Goal: Task Accomplishment & Management: Complete application form

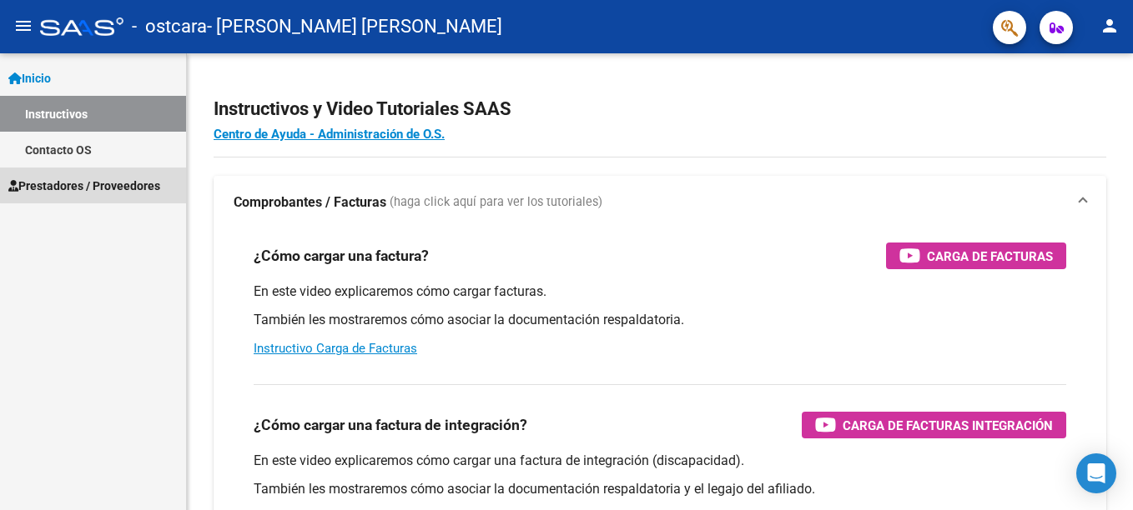
click at [128, 183] on span "Prestadores / Proveedores" at bounding box center [84, 186] width 152 height 18
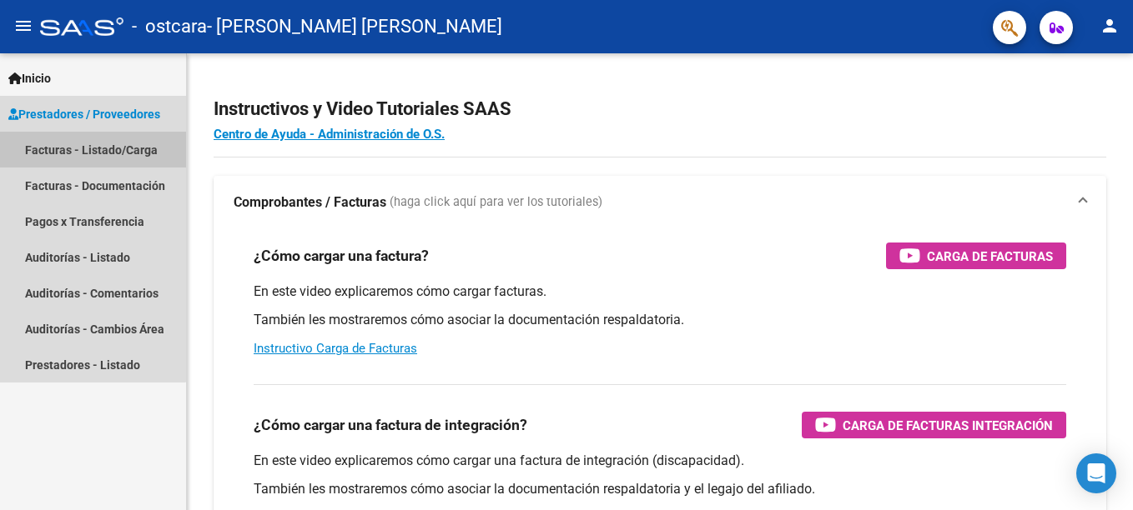
click at [60, 144] on link "Facturas - Listado/Carga" at bounding box center [93, 150] width 186 height 36
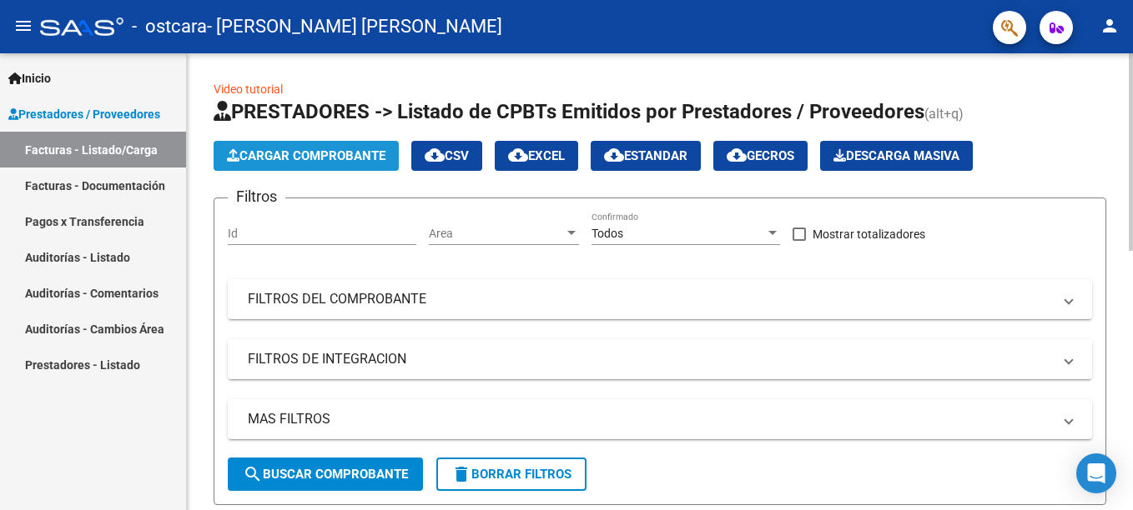
click at [349, 158] on span "Cargar Comprobante" at bounding box center [306, 155] width 158 height 15
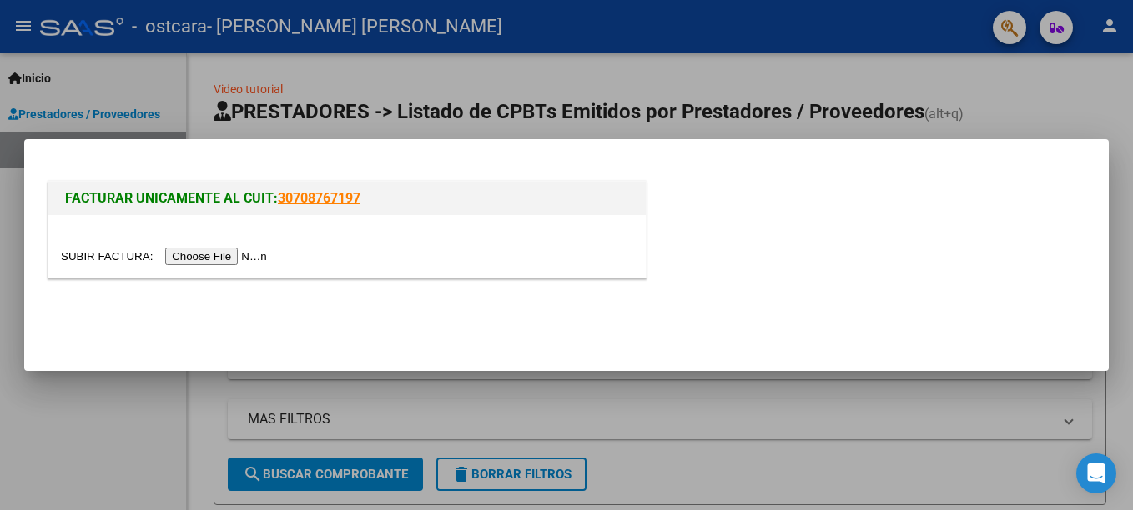
click at [190, 262] on input "file" at bounding box center [166, 257] width 211 height 18
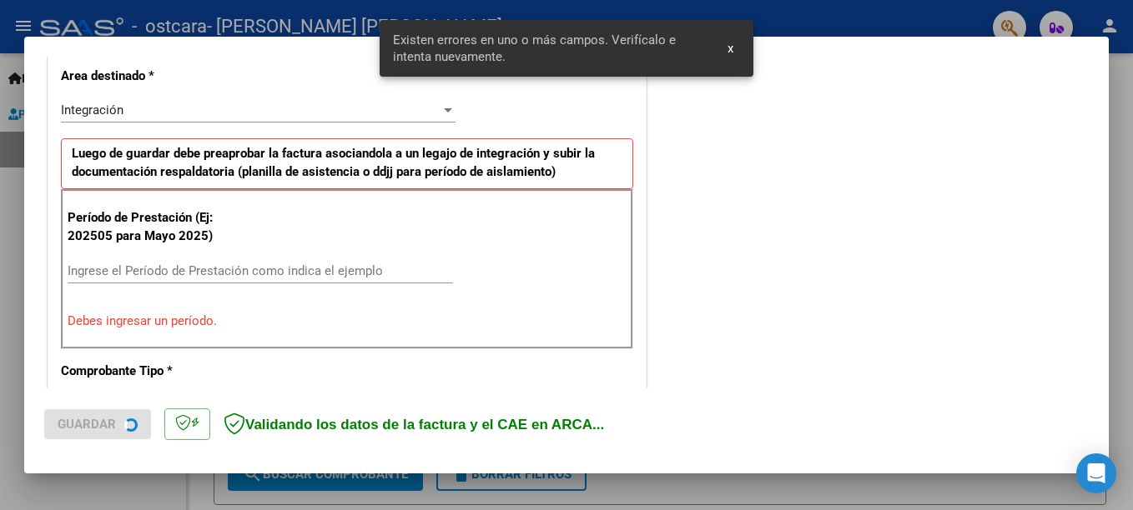
scroll to position [414, 0]
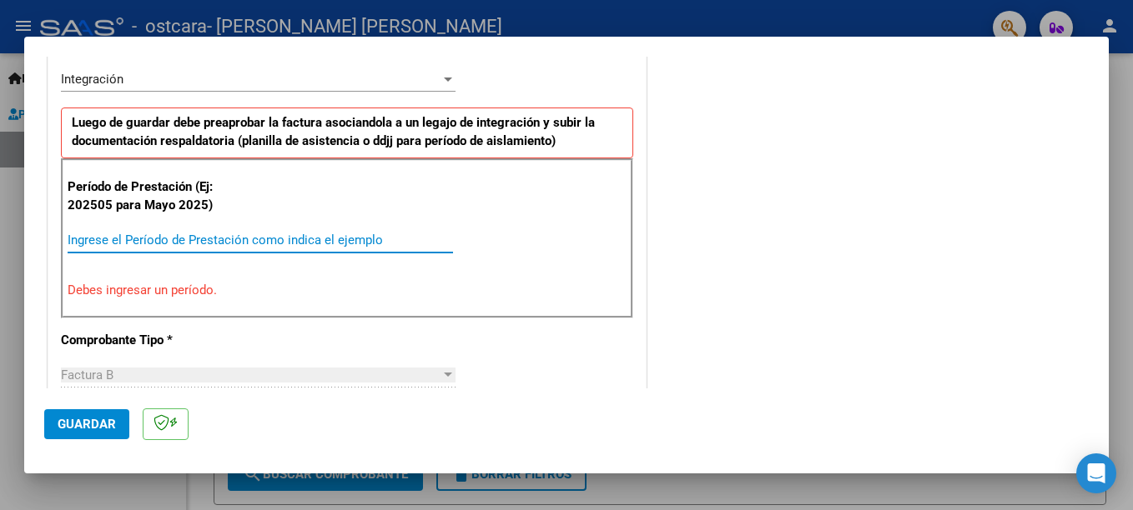
click at [156, 238] on input "Ingrese el Período de Prestación como indica el ejemplo" at bounding box center [260, 240] width 385 height 15
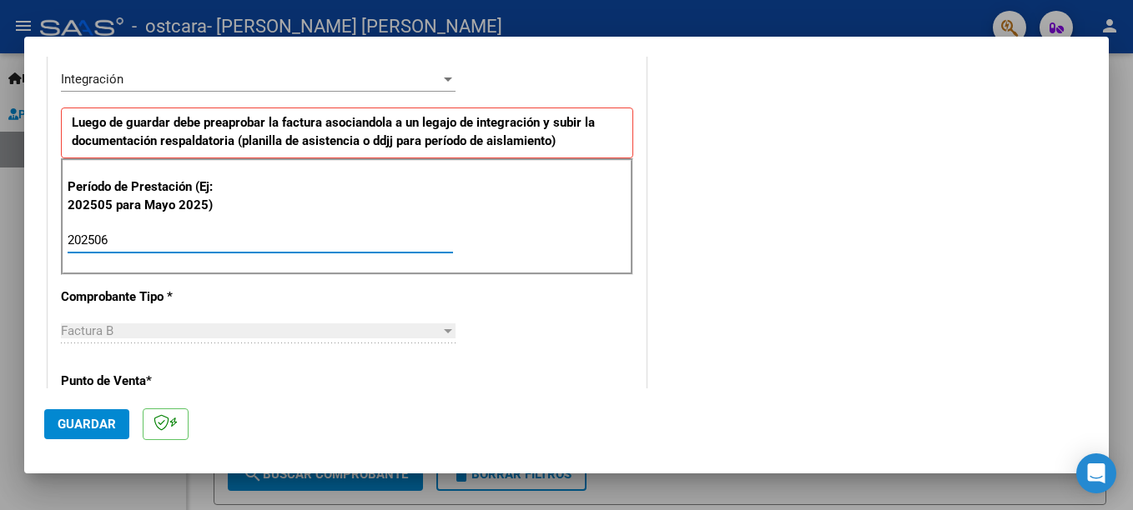
type input "202506"
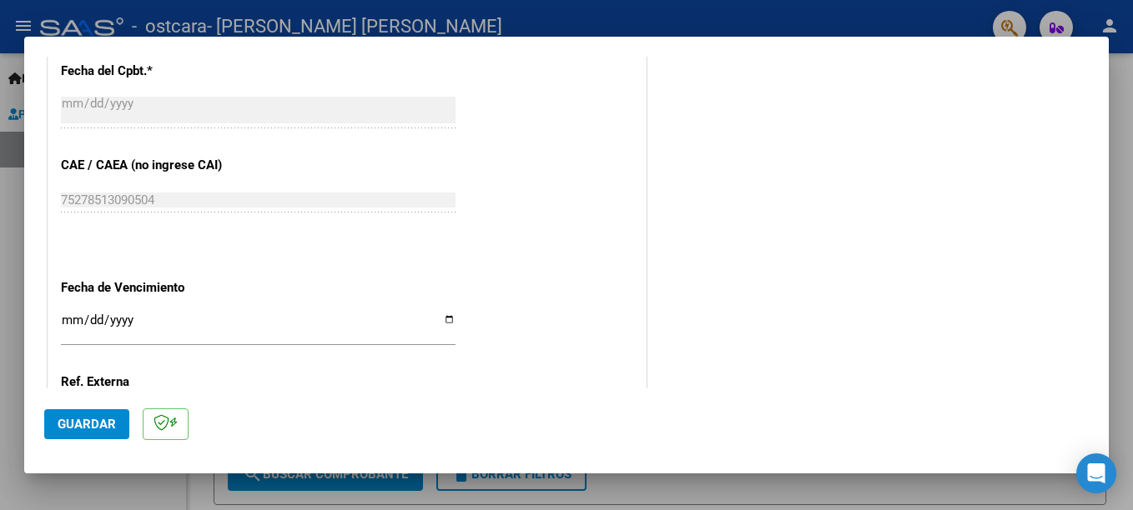
scroll to position [1136, 0]
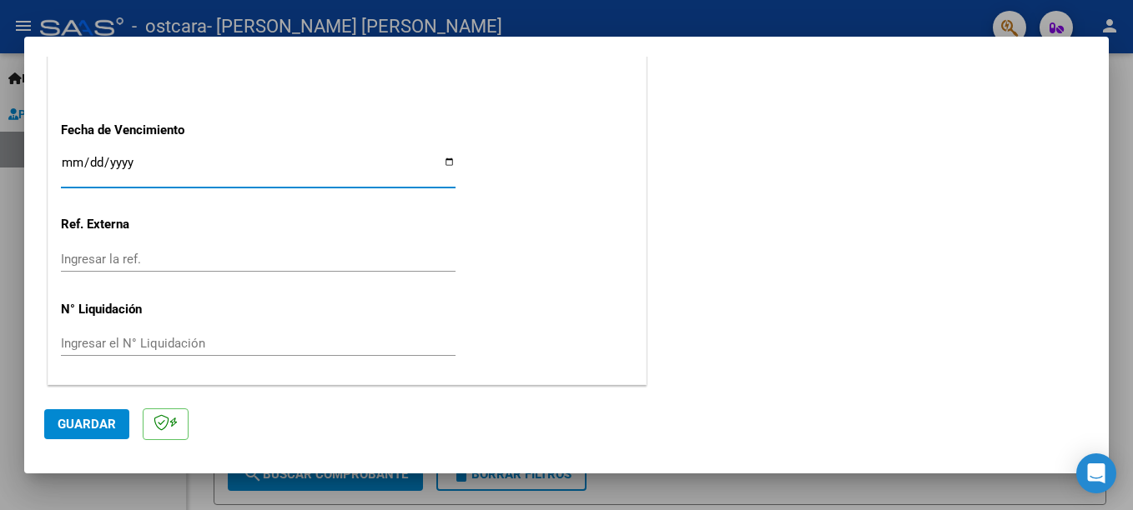
click at [446, 163] on input "Ingresar la fecha" at bounding box center [258, 169] width 394 height 27
type input "[DATE]"
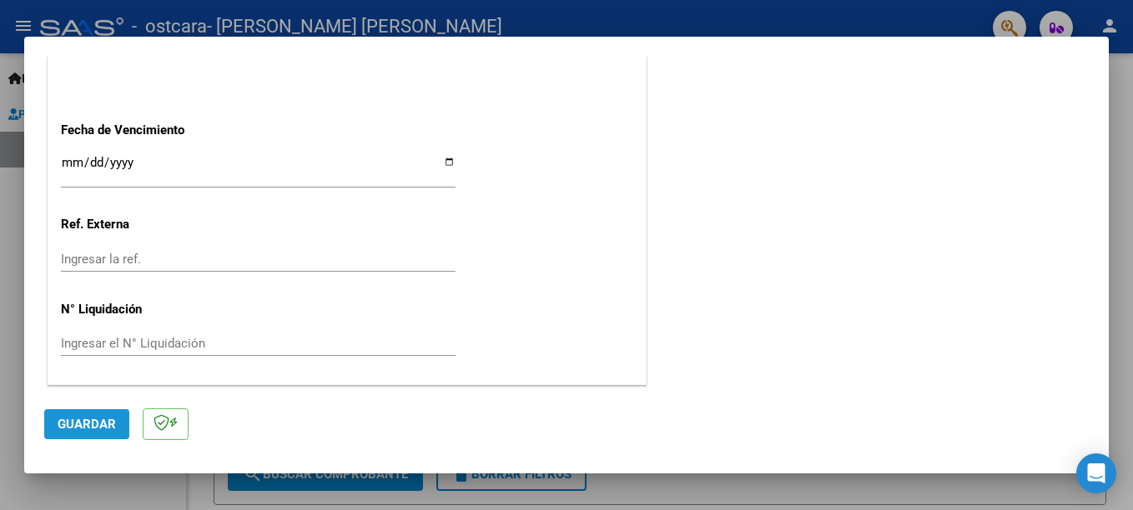
click at [98, 419] on span "Guardar" at bounding box center [87, 424] width 58 height 15
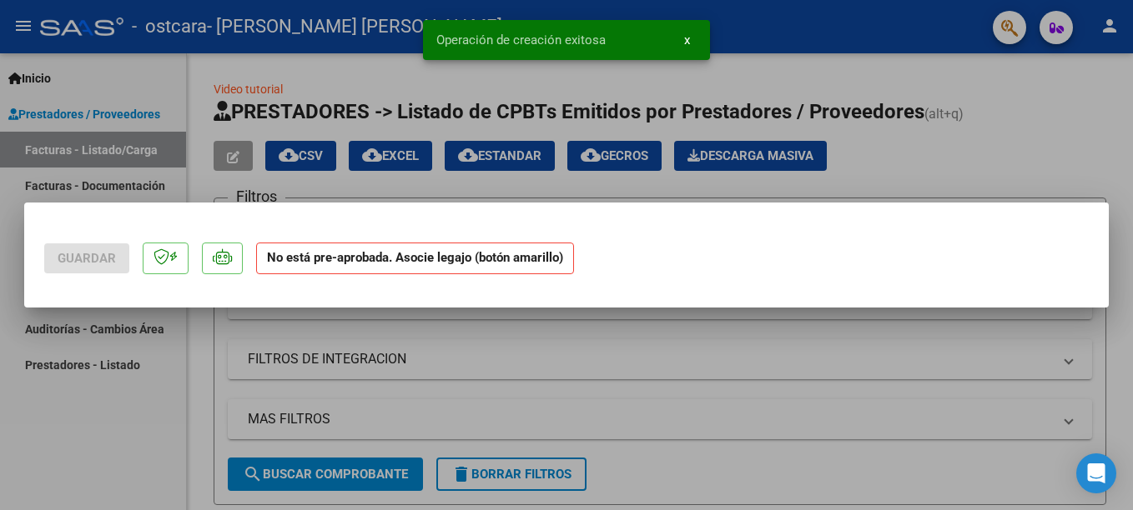
scroll to position [0, 0]
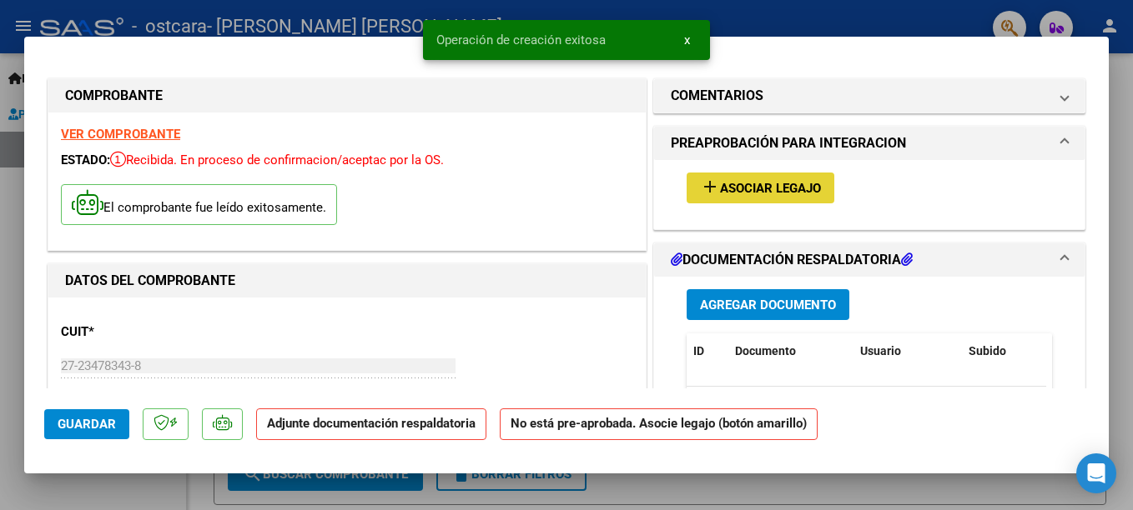
click at [744, 181] on span "Asociar Legajo" at bounding box center [770, 188] width 101 height 15
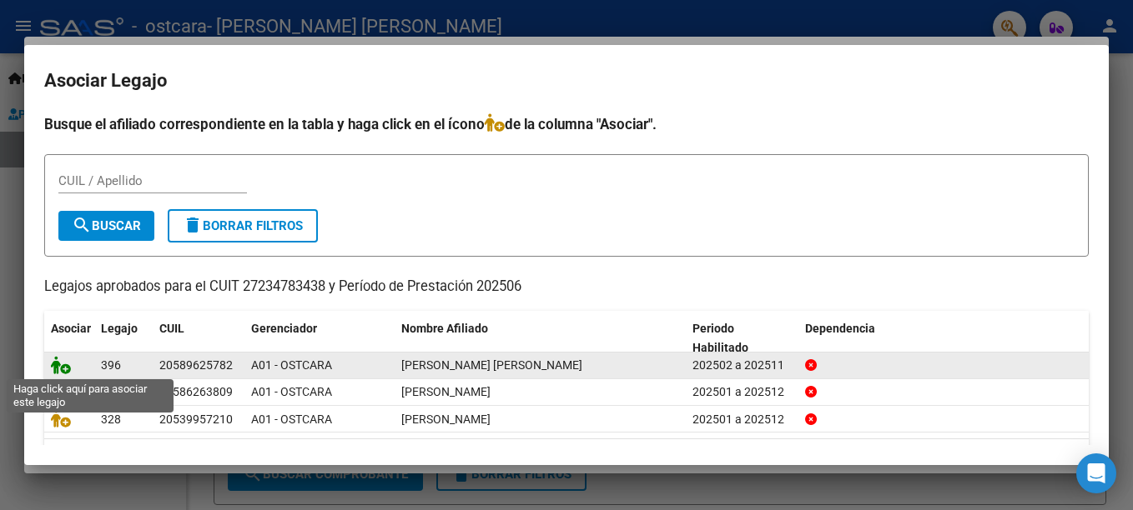
click at [59, 367] on icon at bounding box center [61, 365] width 20 height 18
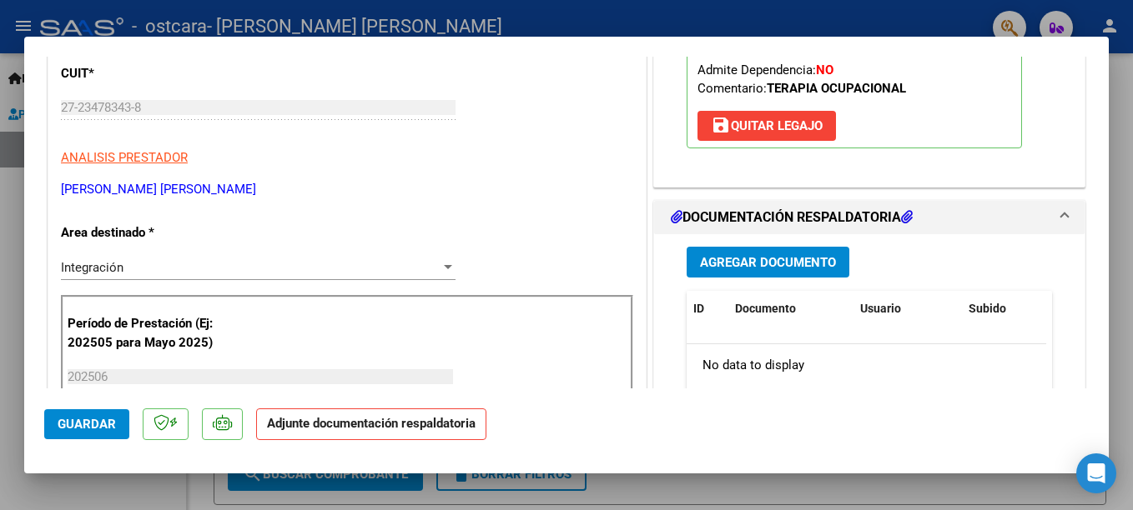
scroll to position [233, 0]
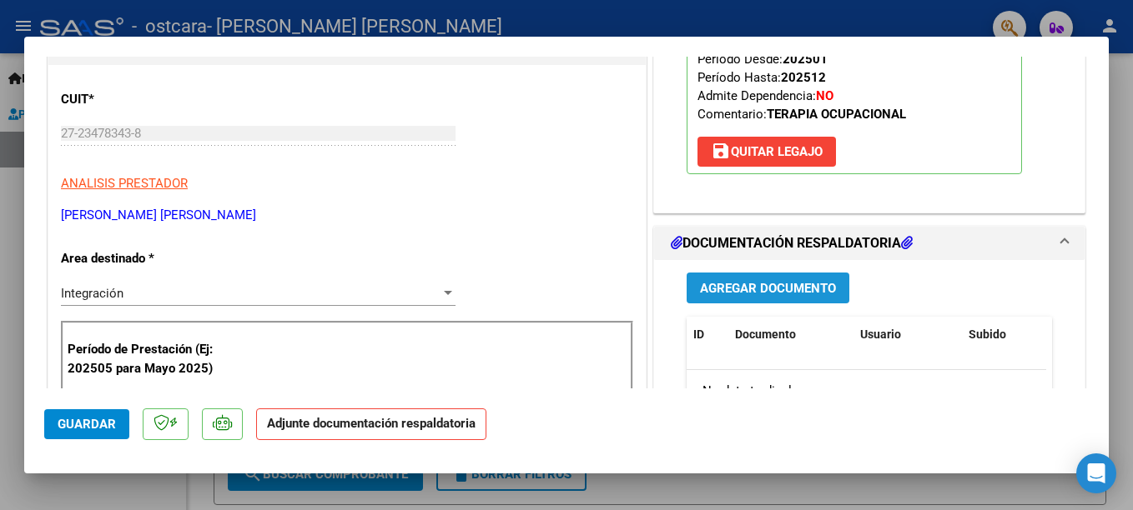
click at [740, 291] on span "Agregar Documento" at bounding box center [768, 288] width 136 height 15
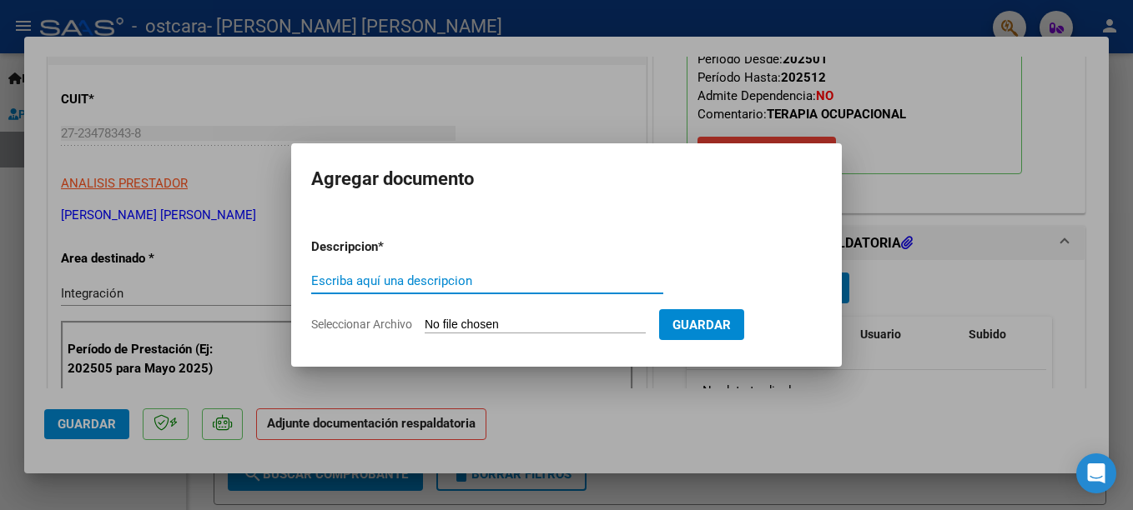
click at [539, 279] on input "Escriba aquí una descripcion" at bounding box center [487, 281] width 352 height 15
type input "PLANILLA ASISTENCIA"
click at [500, 320] on input "Seleccionar Archivo" at bounding box center [534, 326] width 221 height 16
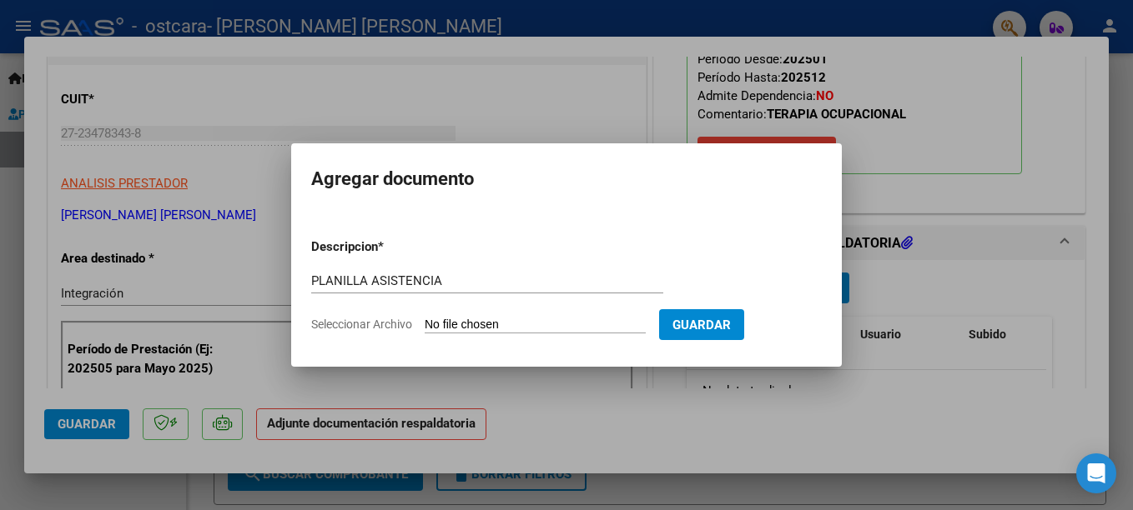
type input "C:\fakepath\PLANILLA [PERSON_NAME].pdf"
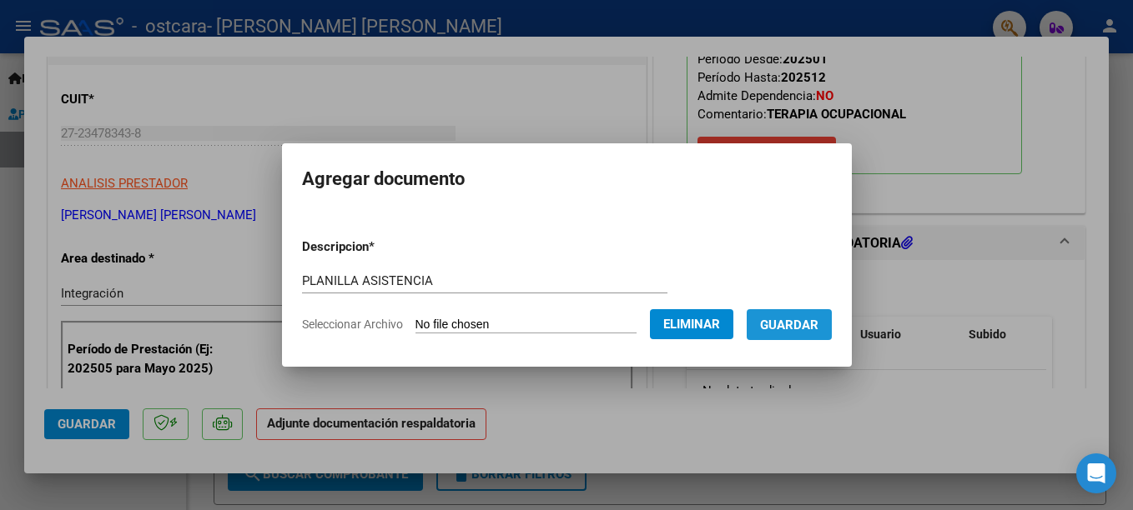
click at [803, 329] on span "Guardar" at bounding box center [789, 325] width 58 height 15
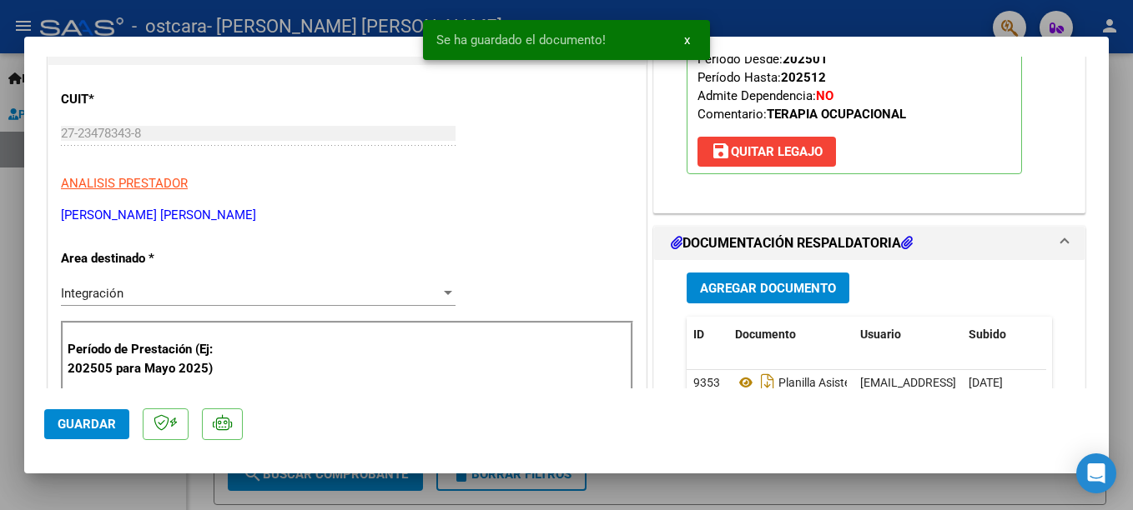
click at [68, 441] on mat-dialog-actions "Guardar" at bounding box center [566, 422] width 1044 height 66
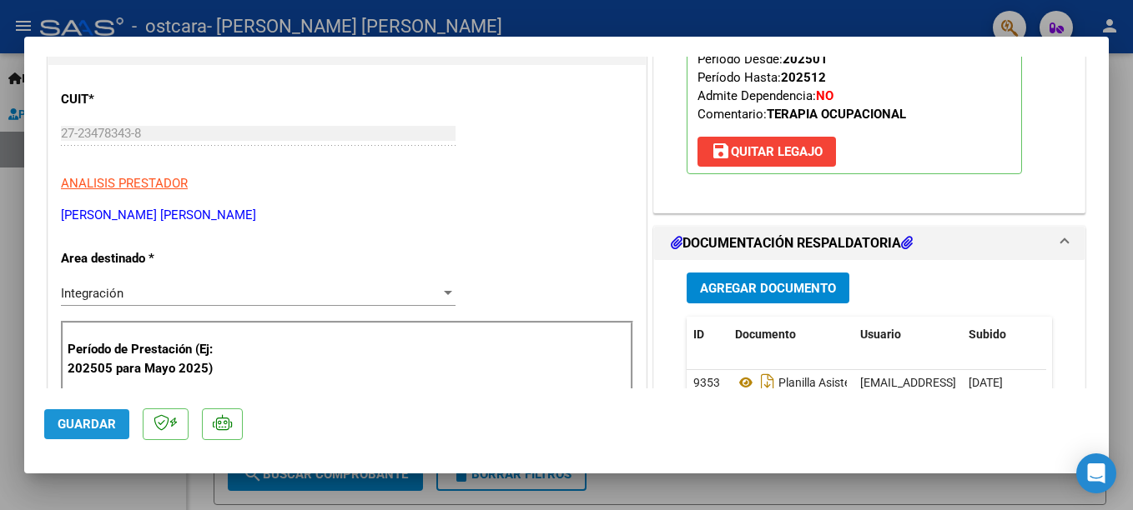
click at [64, 432] on button "Guardar" at bounding box center [86, 424] width 85 height 30
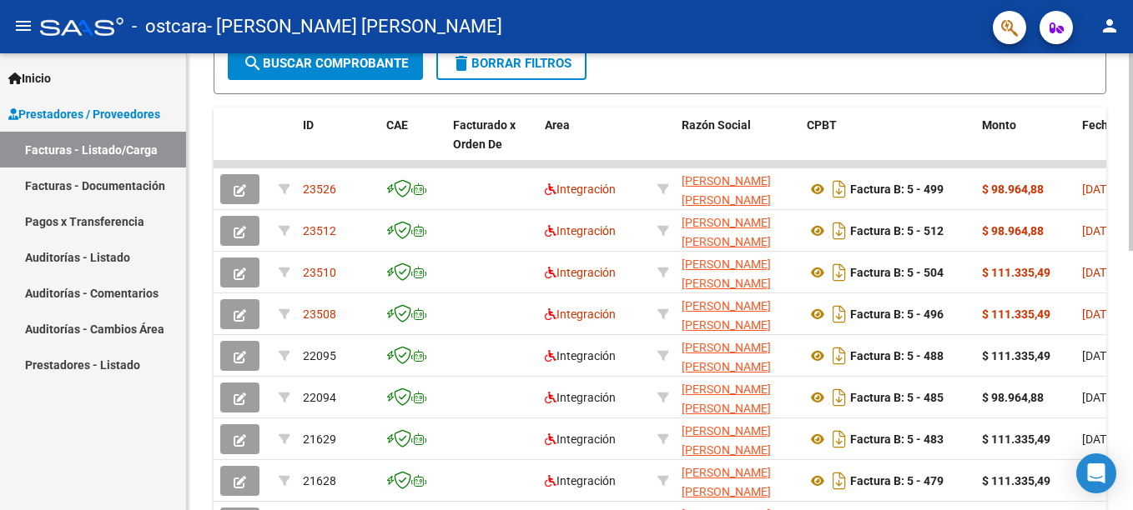
scroll to position [432, 0]
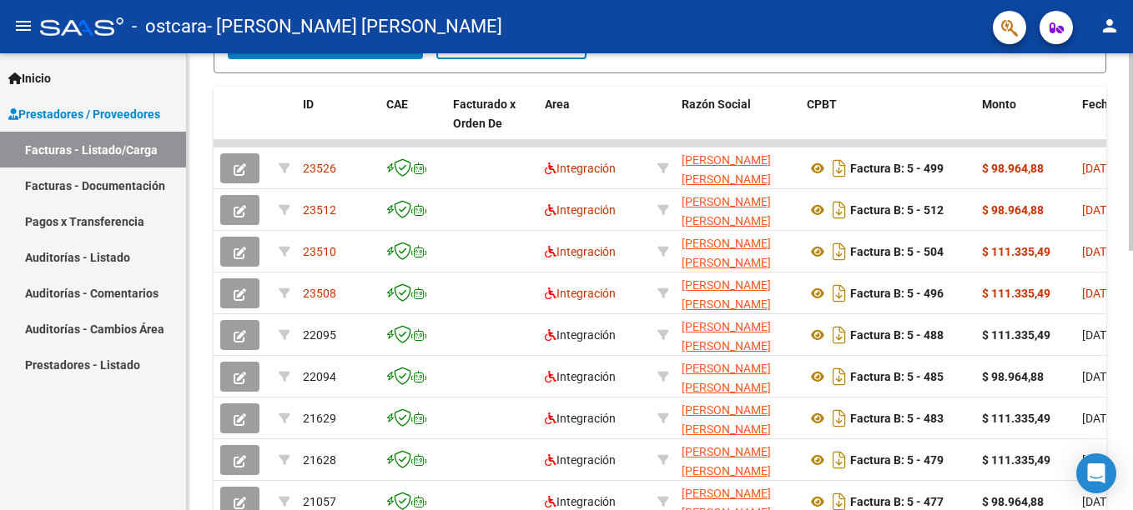
click at [1119, 294] on html "menu - ostcara - [PERSON_NAME] [PERSON_NAME] person Inicio Instructivos Contact…" at bounding box center [566, 255] width 1133 height 510
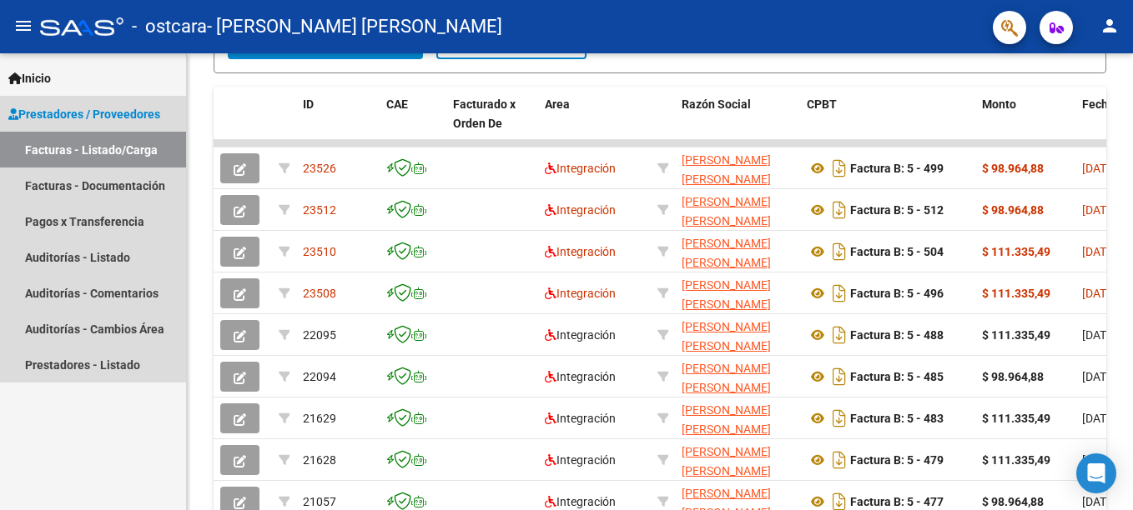
click at [112, 142] on link "Facturas - Listado/Carga" at bounding box center [93, 150] width 186 height 36
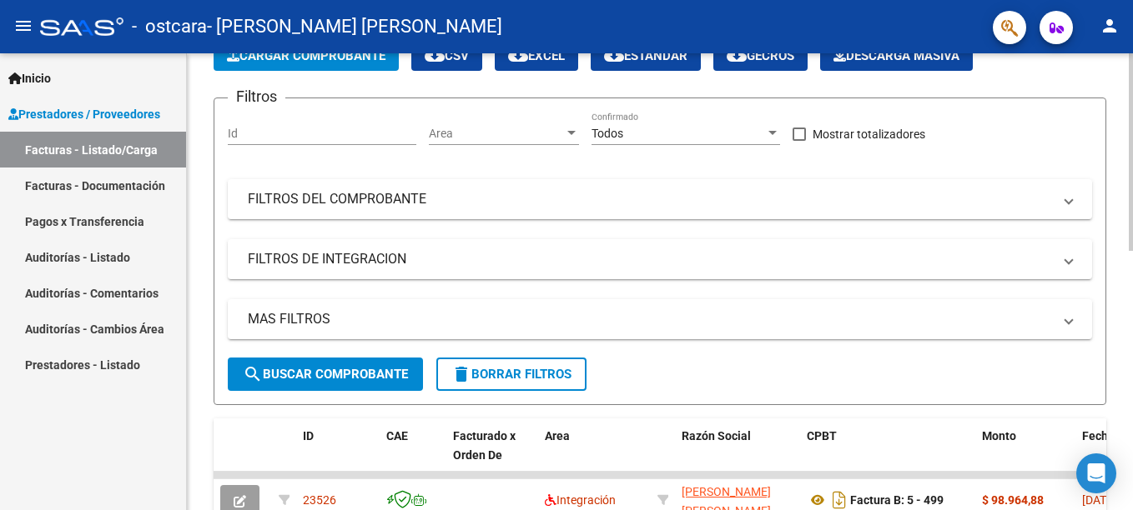
scroll to position [59, 0]
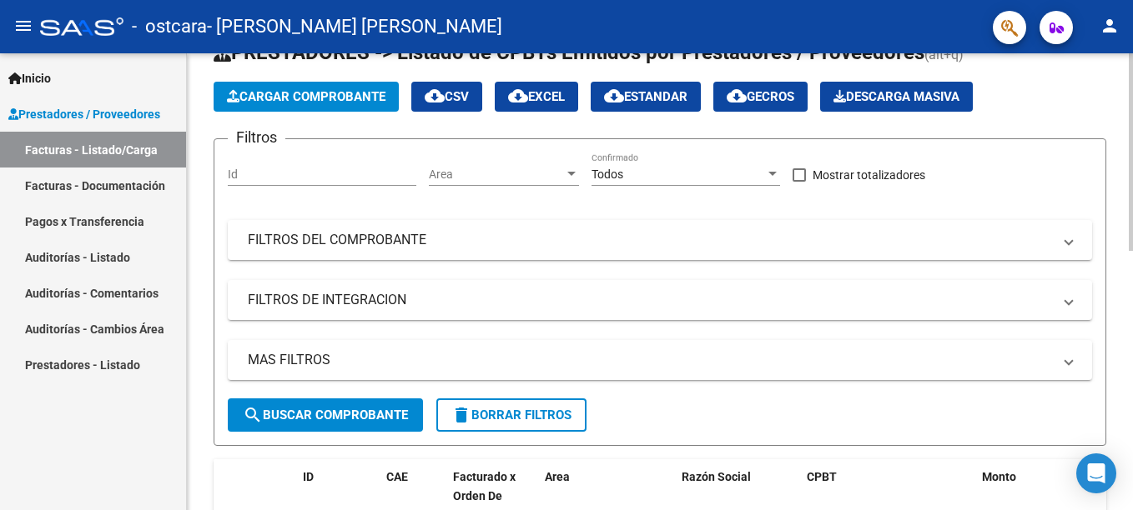
click at [1119, 108] on div "Video tutorial PRESTADORES -> Listado de CPBTs Emitidos por Prestadores / Prove…" at bounding box center [662, 516] width 950 height 1044
click at [338, 103] on span "Cargar Comprobante" at bounding box center [306, 96] width 158 height 15
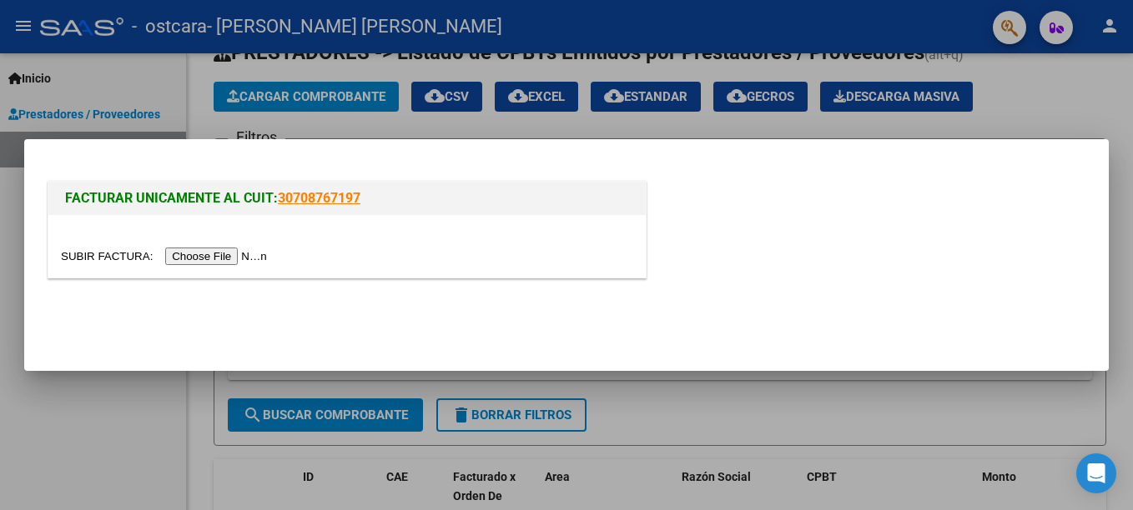
click at [219, 261] on input "file" at bounding box center [166, 257] width 211 height 18
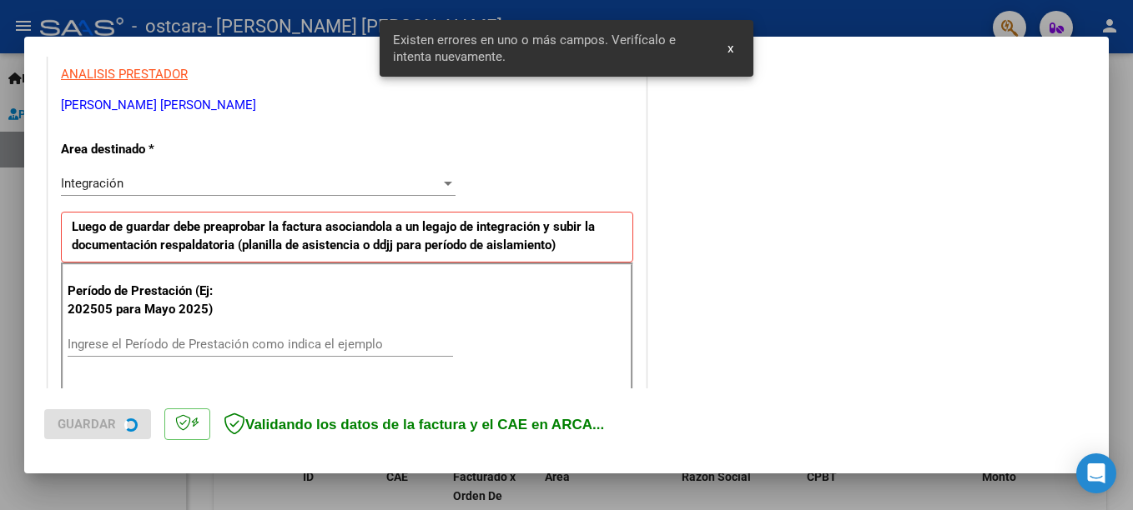
scroll to position [384, 0]
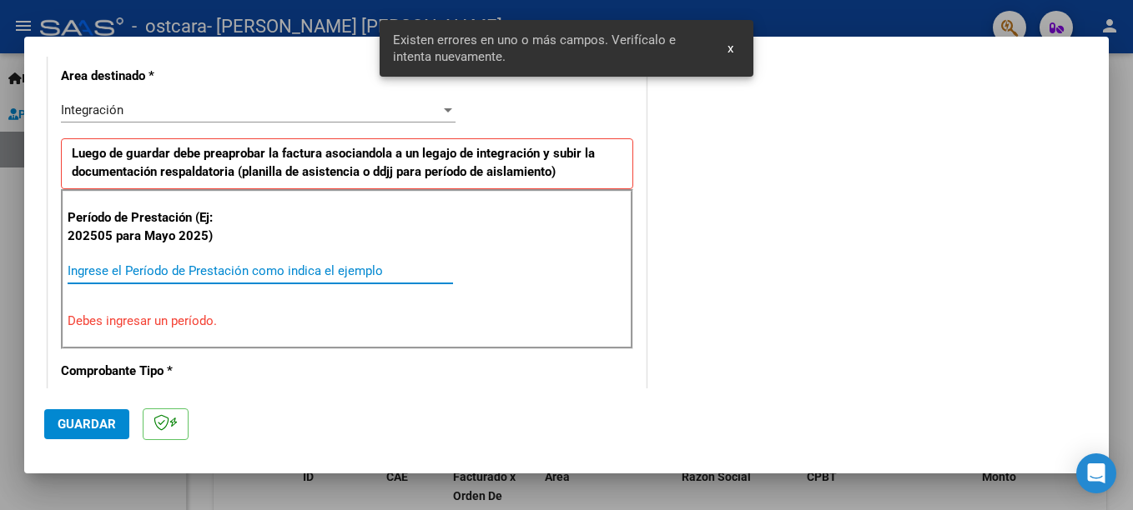
click at [404, 264] on input "Ingrese el Período de Prestación como indica el ejemplo" at bounding box center [260, 271] width 385 height 15
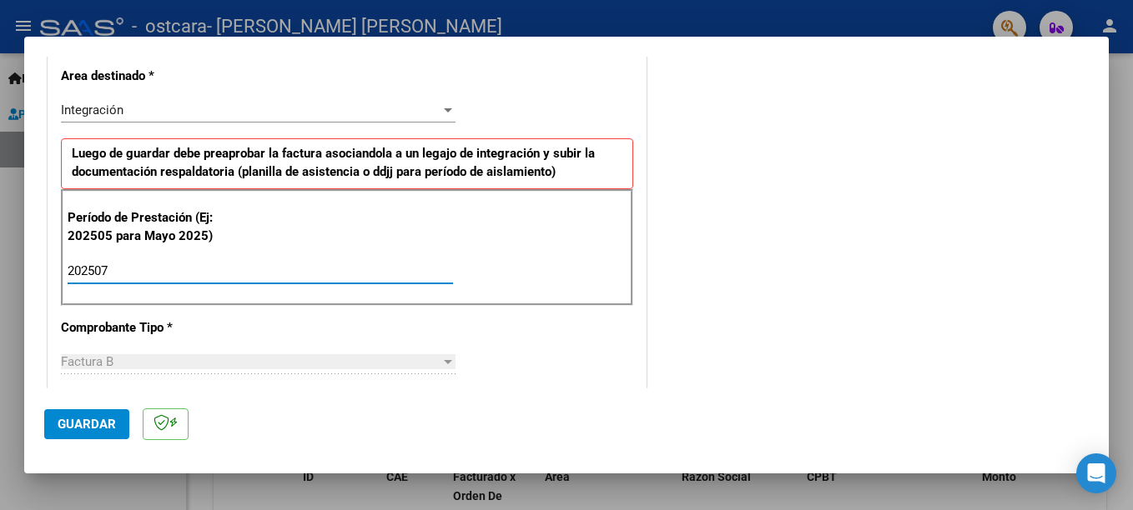
type input "202507"
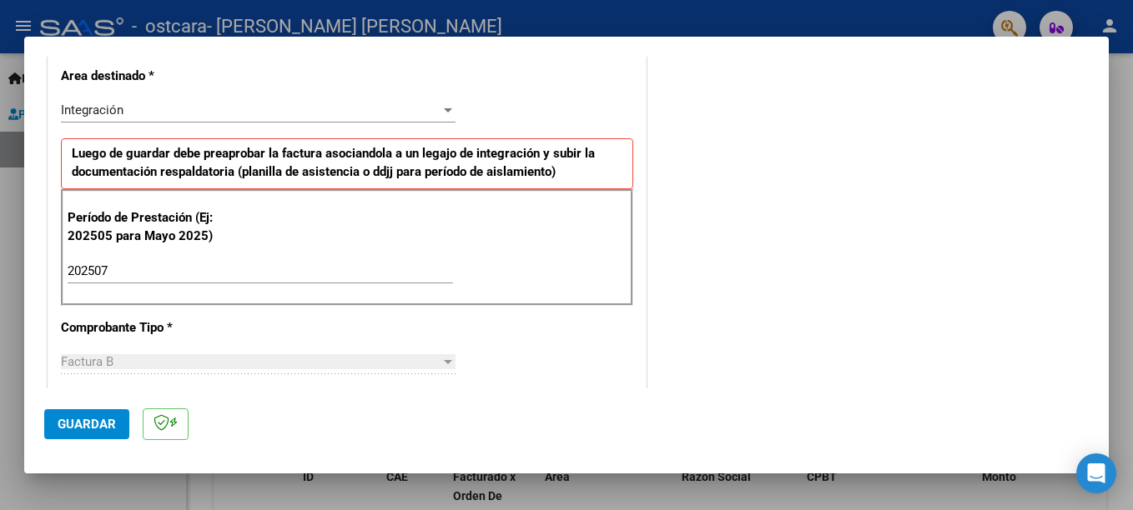
click at [802, 239] on div "COMENTARIOS Comentarios del Prestador / Gerenciador:" at bounding box center [869, 415] width 439 height 1449
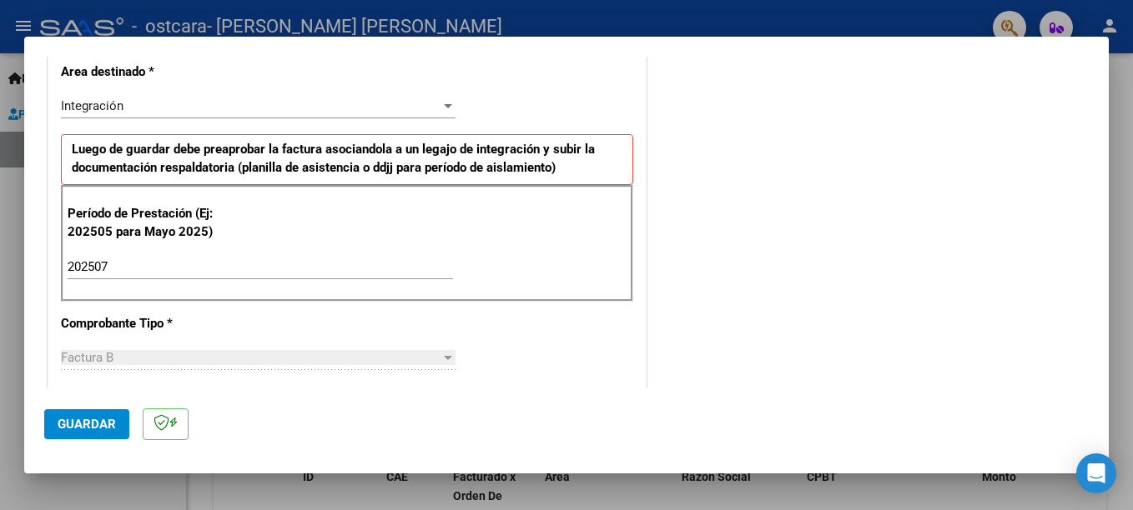
click at [1069, 193] on div "COMENTARIOS Comentarios del Prestador / Gerenciador:" at bounding box center [869, 411] width 439 height 1449
click at [894, 262] on div "COMENTARIOS Comentarios del Prestador / Gerenciador:" at bounding box center [869, 411] width 439 height 1449
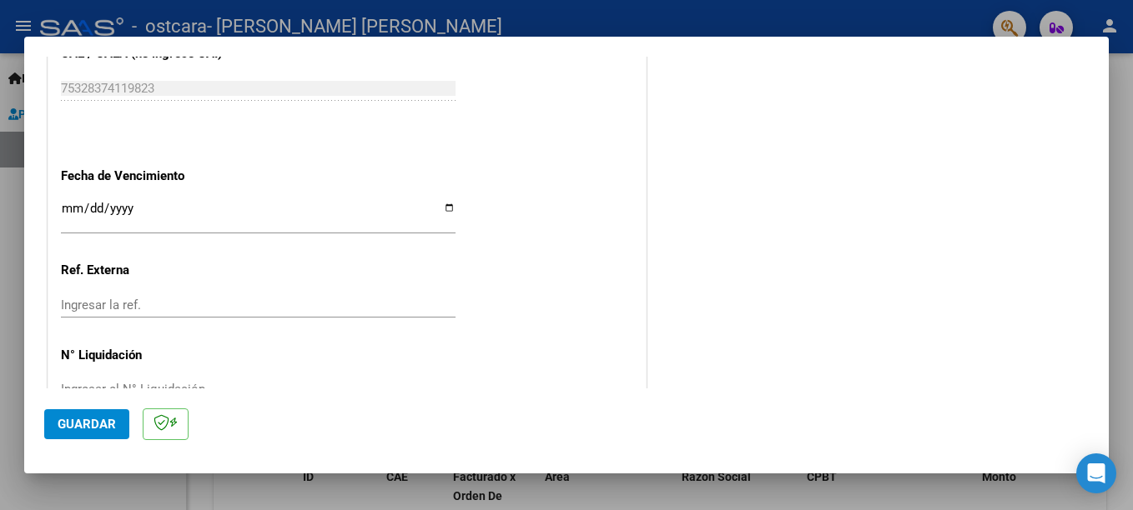
scroll to position [1122, 0]
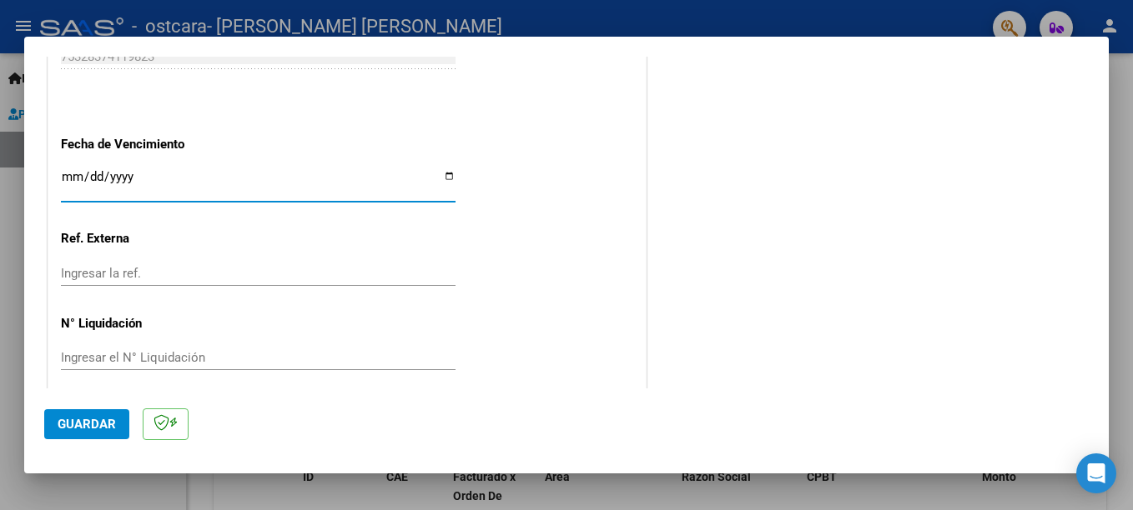
click at [447, 174] on input "Ingresar la fecha" at bounding box center [258, 183] width 394 height 27
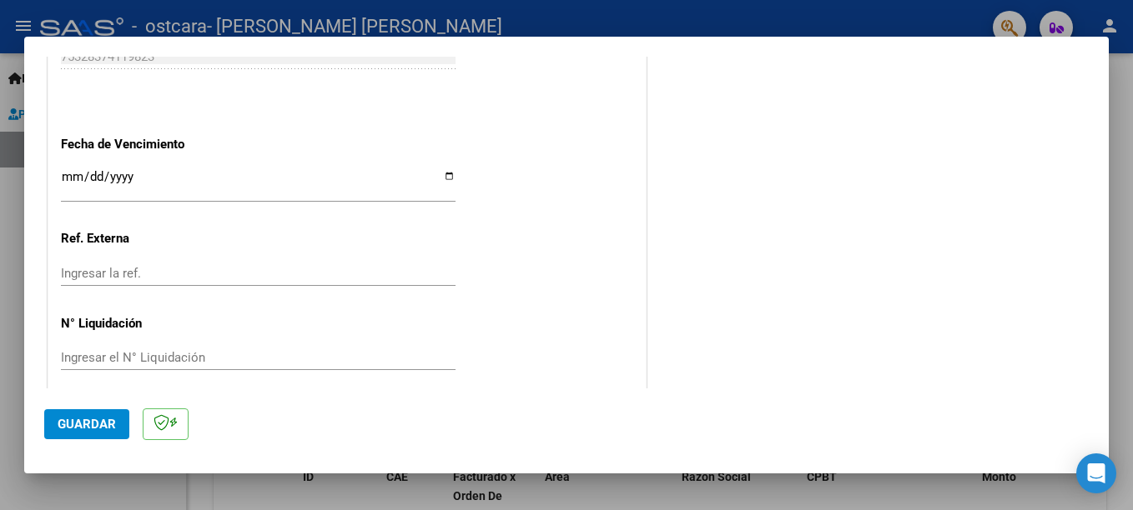
click at [287, 263] on div "Ingresar la ref." at bounding box center [258, 273] width 394 height 25
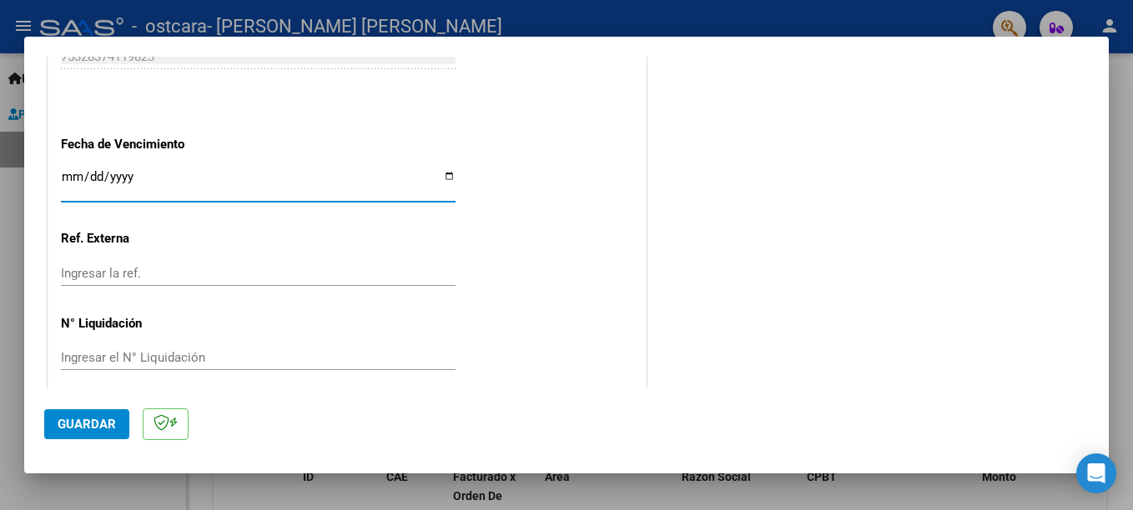
click at [446, 176] on input "Ingresar la fecha" at bounding box center [258, 183] width 394 height 27
type input "[DATE]"
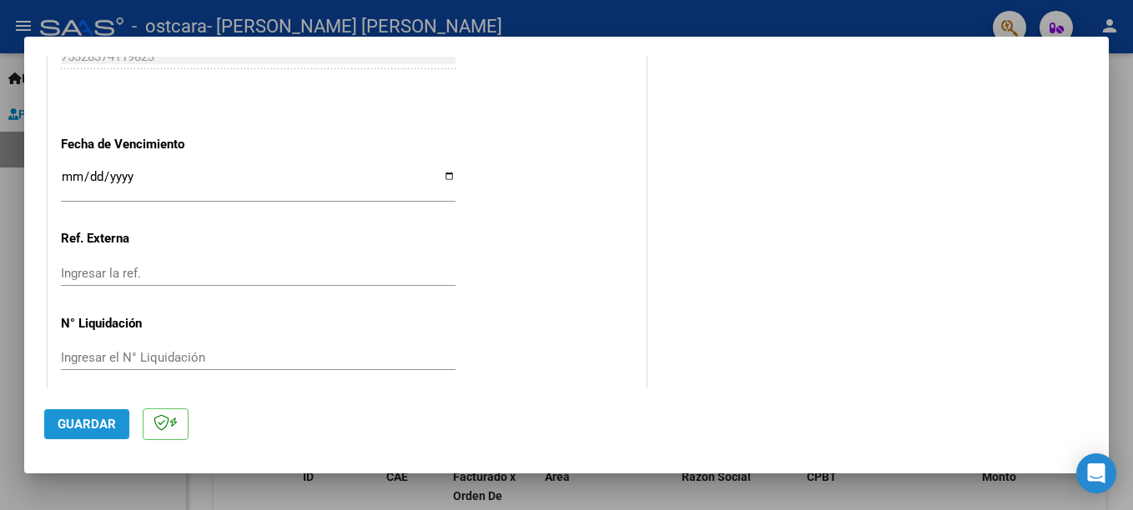
click at [95, 435] on button "Guardar" at bounding box center [86, 424] width 85 height 30
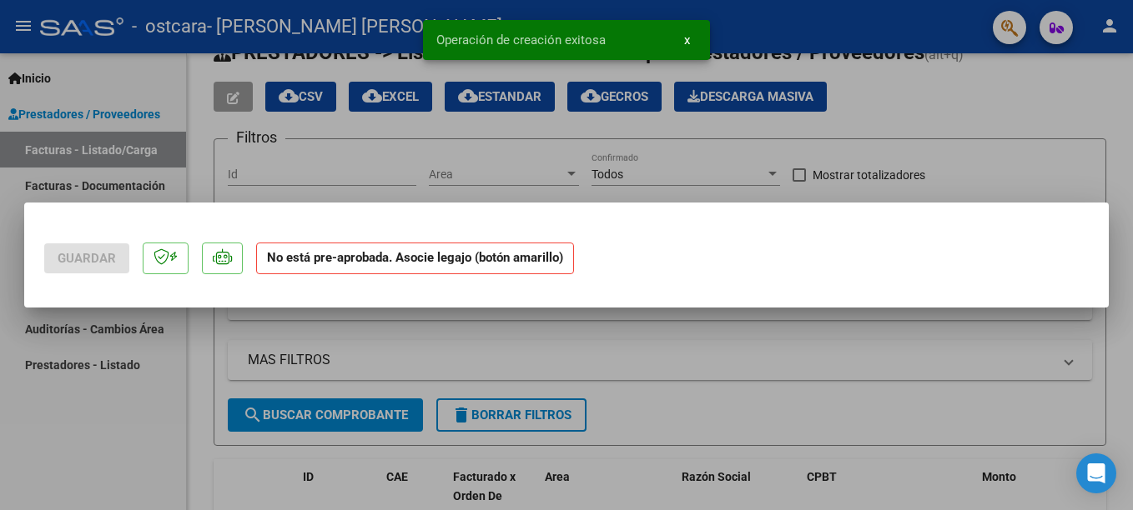
scroll to position [0, 0]
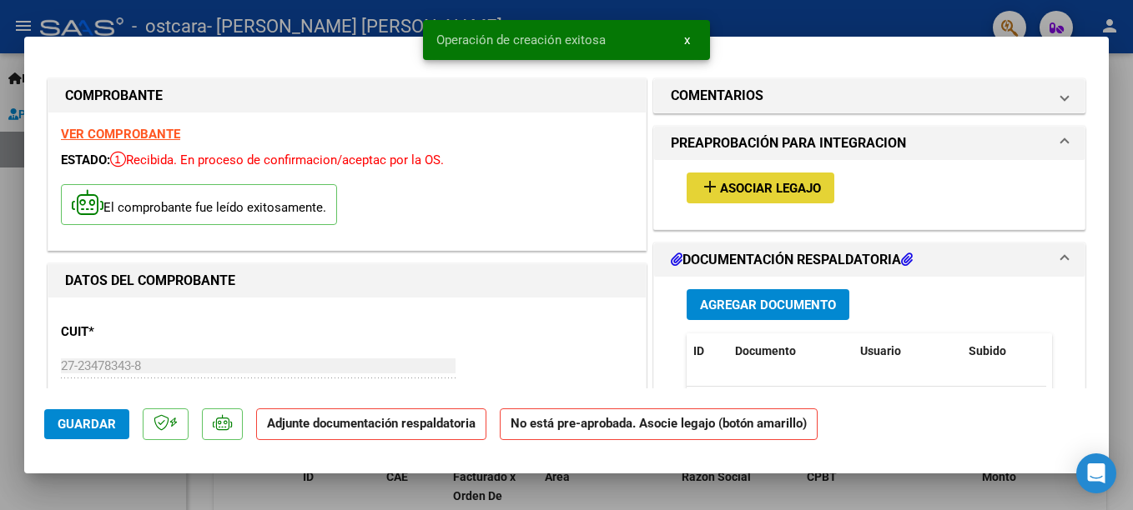
click at [747, 187] on span "Asociar Legajo" at bounding box center [770, 188] width 101 height 15
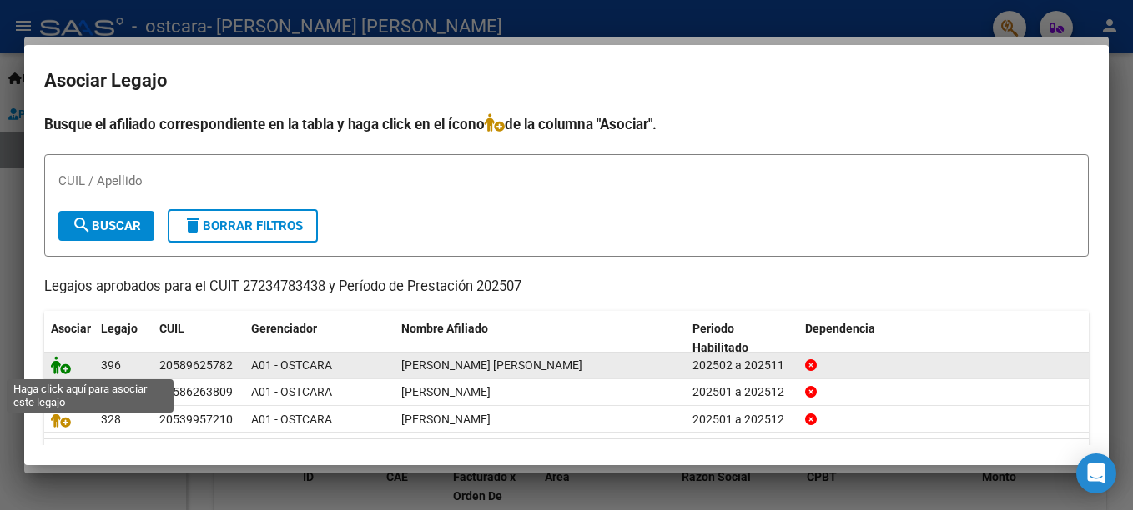
click at [53, 366] on icon at bounding box center [61, 365] width 20 height 18
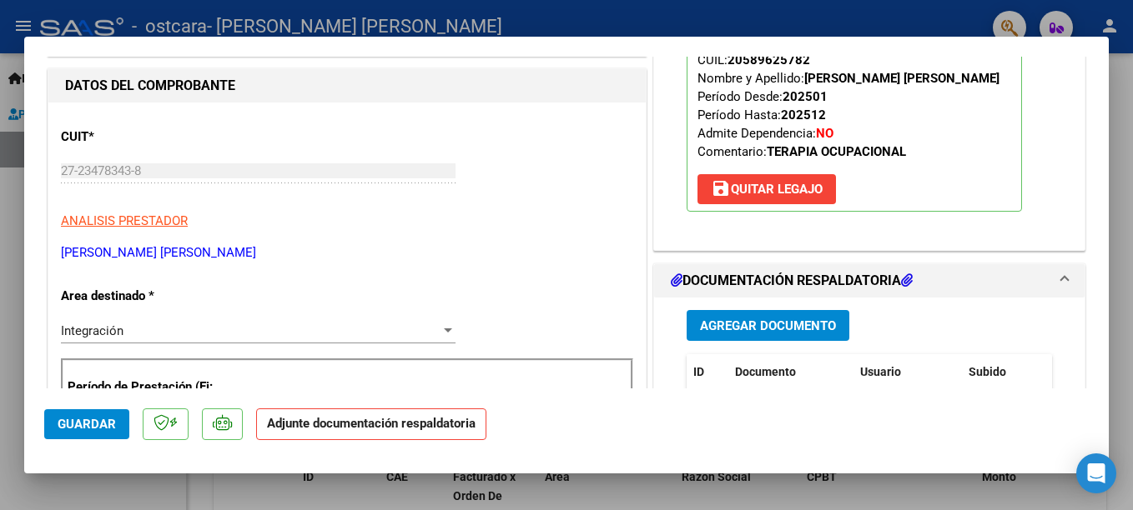
scroll to position [233, 0]
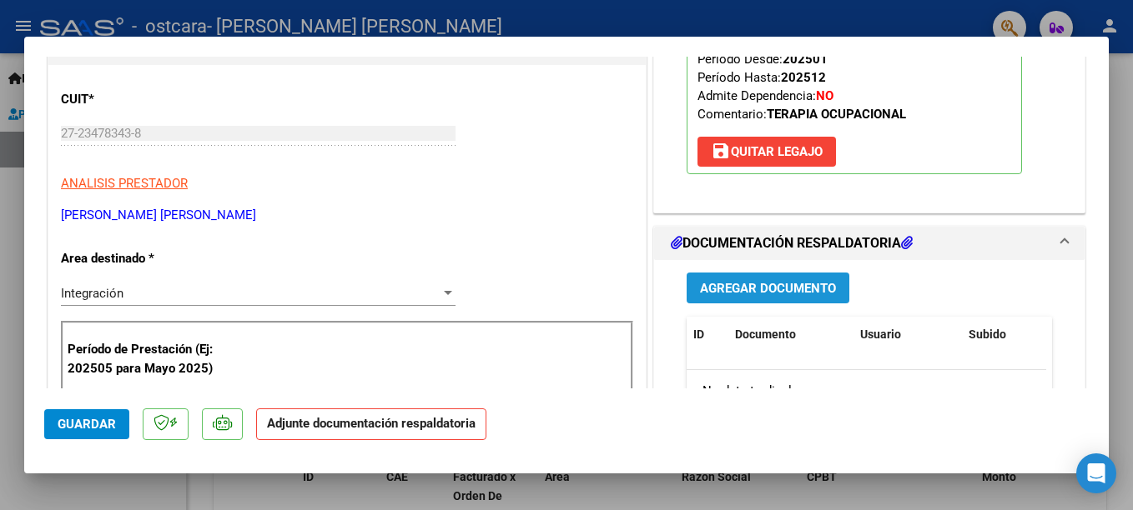
click at [785, 289] on span "Agregar Documento" at bounding box center [768, 288] width 136 height 15
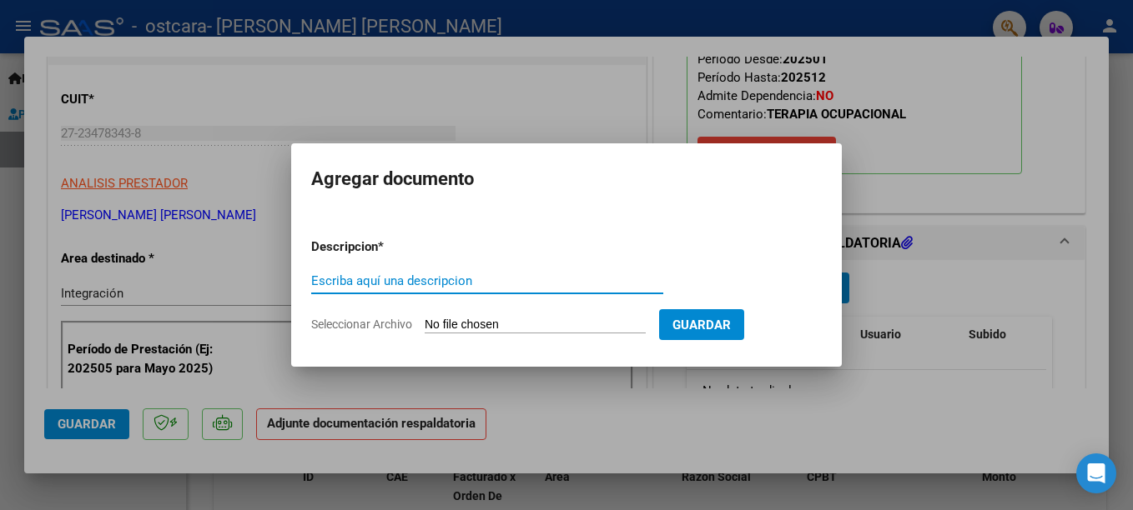
click at [560, 281] on input "Escriba aquí una descripcion" at bounding box center [487, 281] width 352 height 15
type input "planilla asistencia"
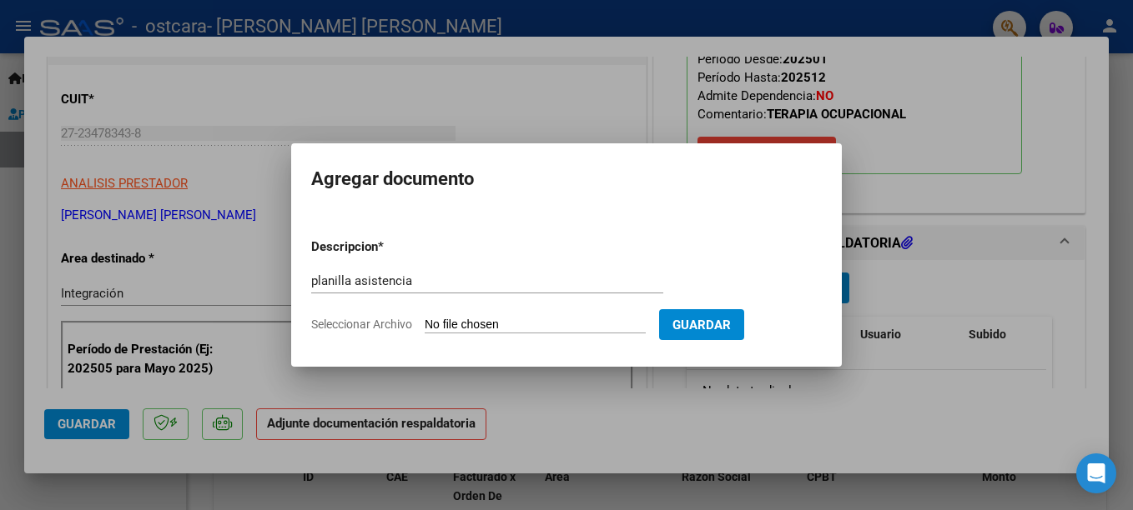
click at [546, 318] on input "Seleccionar Archivo" at bounding box center [534, 326] width 221 height 16
type input "C:\fakepath\planilla [PERSON_NAME].pdf"
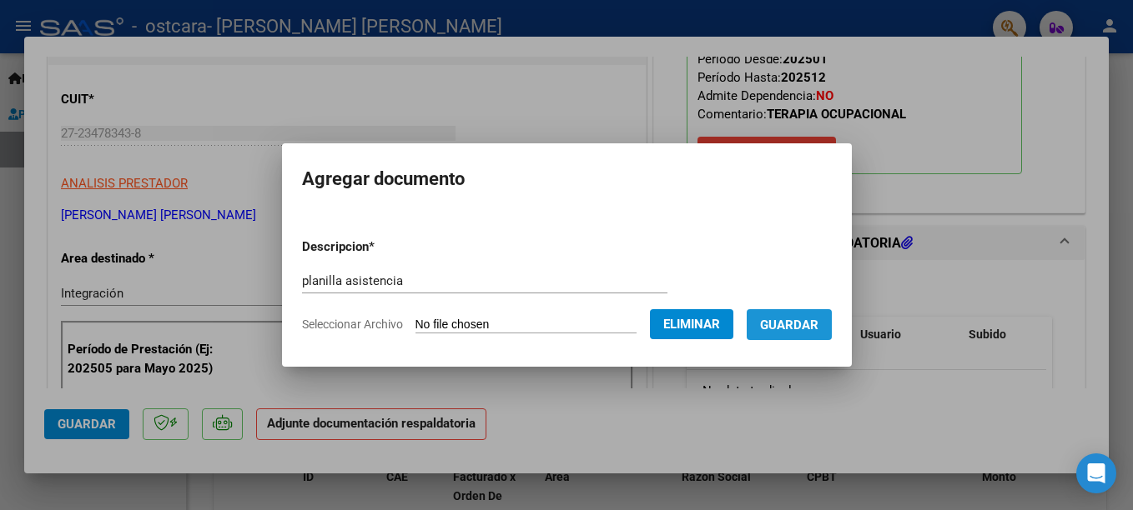
click at [795, 324] on span "Guardar" at bounding box center [789, 325] width 58 height 15
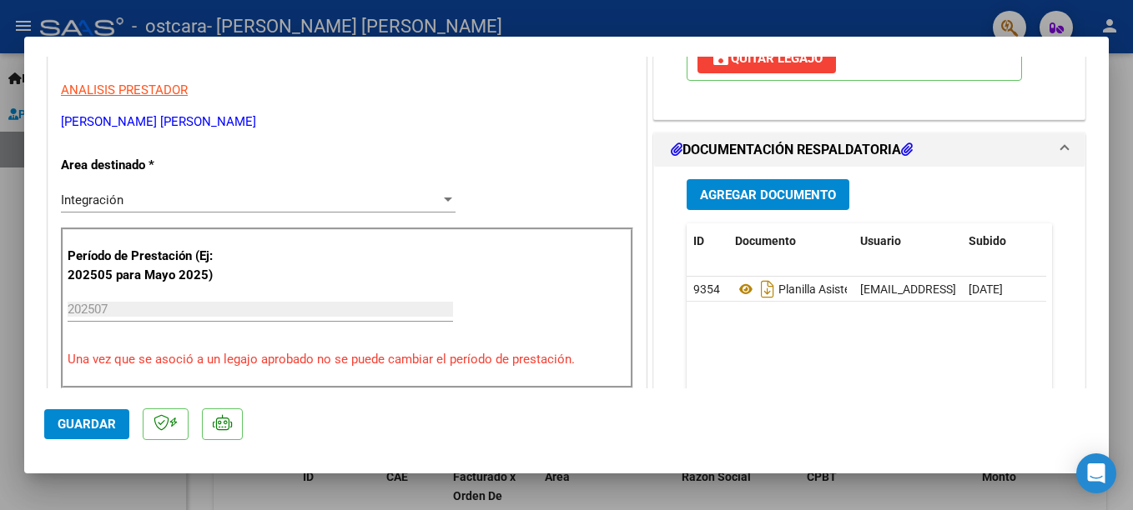
scroll to position [330, 0]
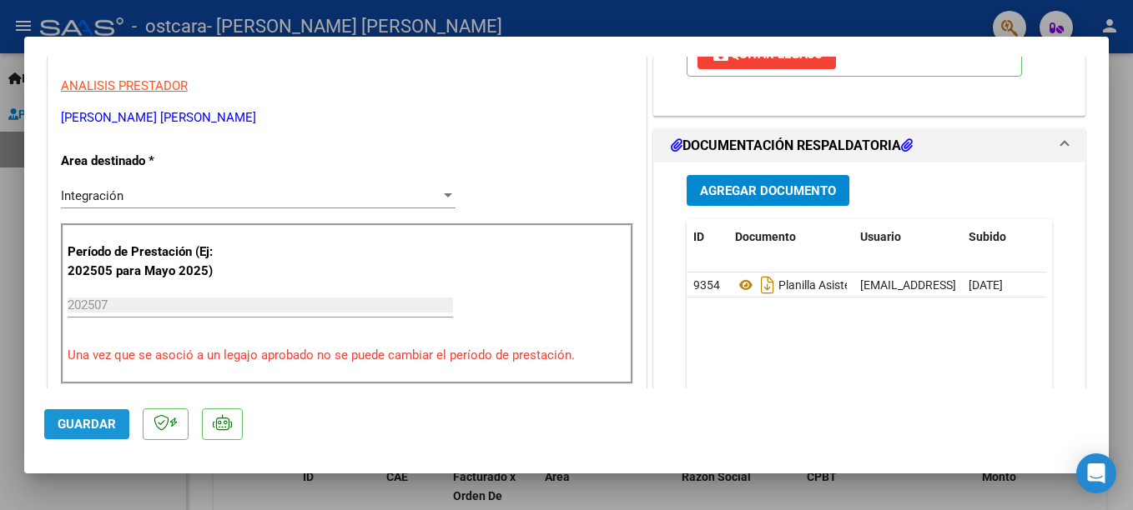
click at [87, 422] on span "Guardar" at bounding box center [87, 424] width 58 height 15
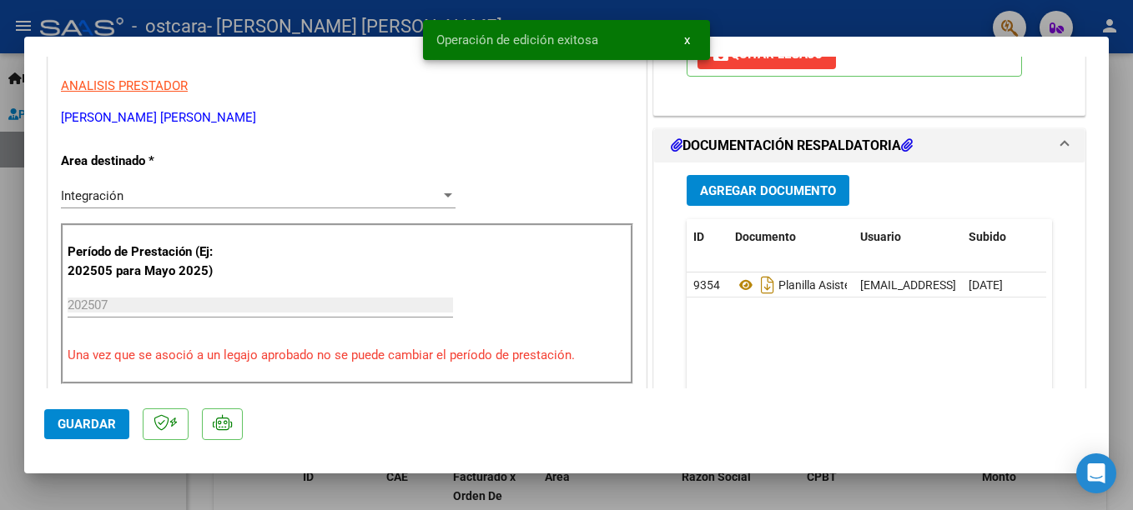
type input "$ 0,00"
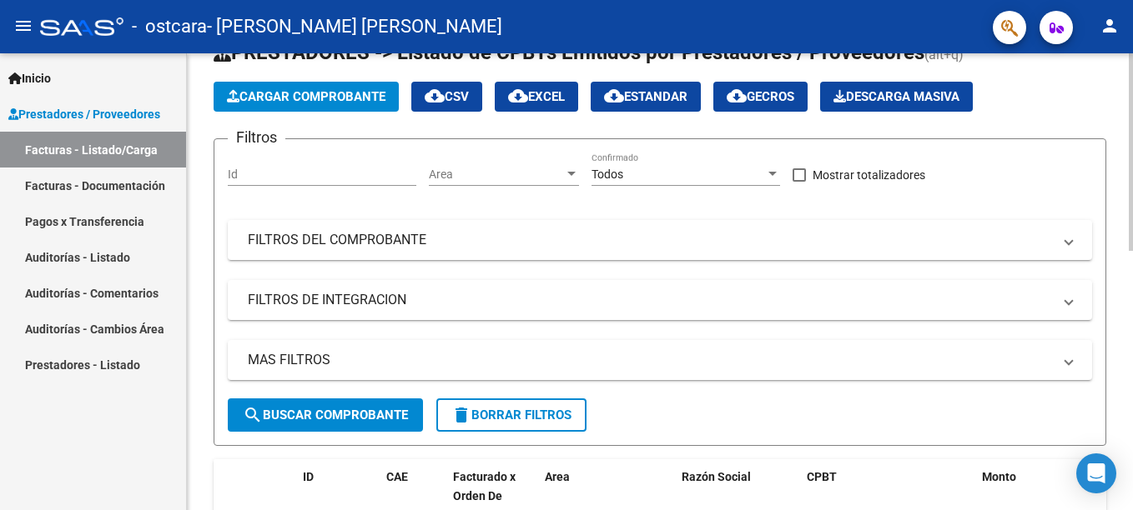
click at [1119, 133] on html "menu - ostcara - [PERSON_NAME] [PERSON_NAME] person Inicio Instructivos Contact…" at bounding box center [566, 255] width 1133 height 510
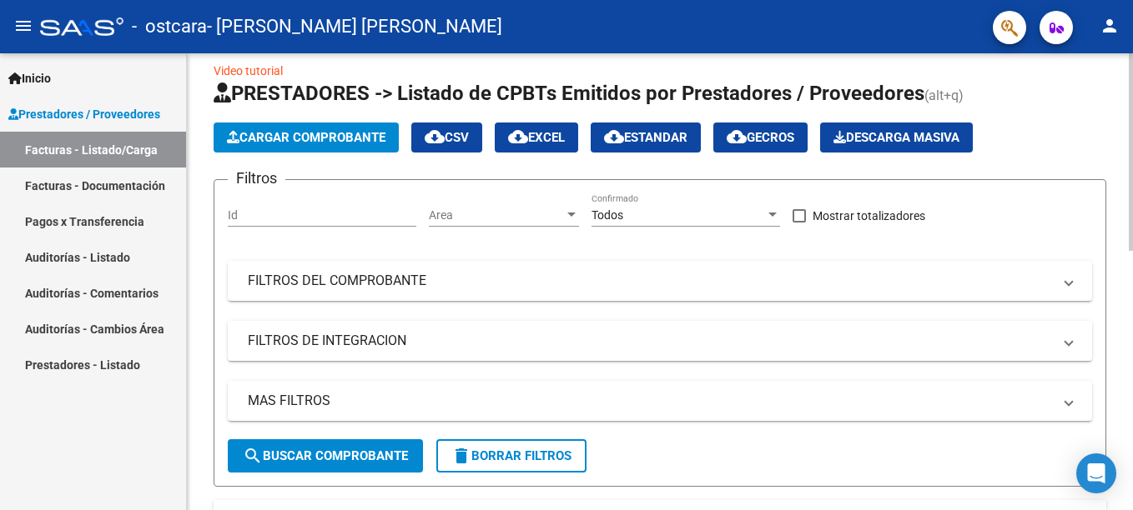
scroll to position [0, 0]
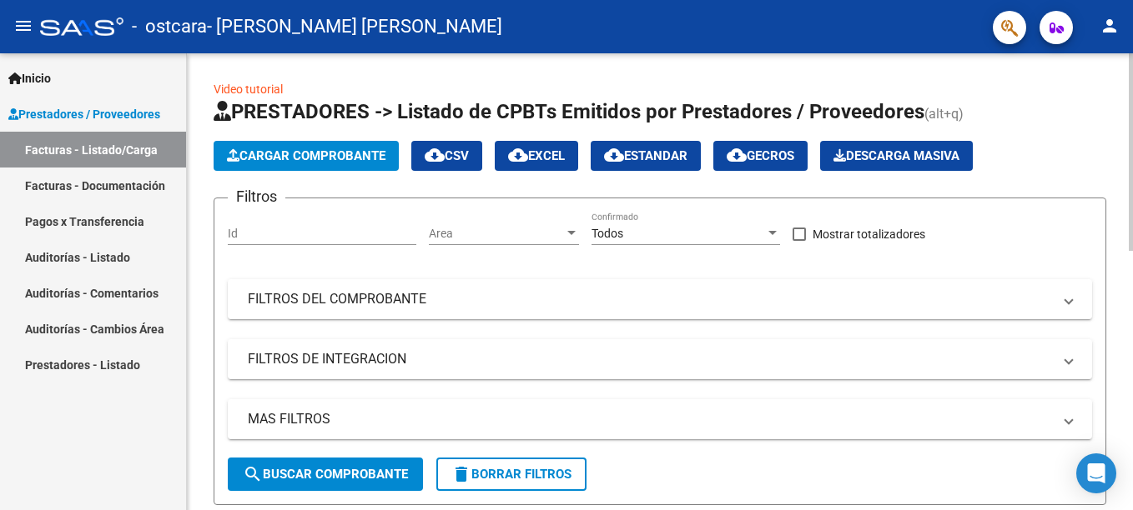
click at [274, 152] on span "Cargar Comprobante" at bounding box center [306, 155] width 158 height 15
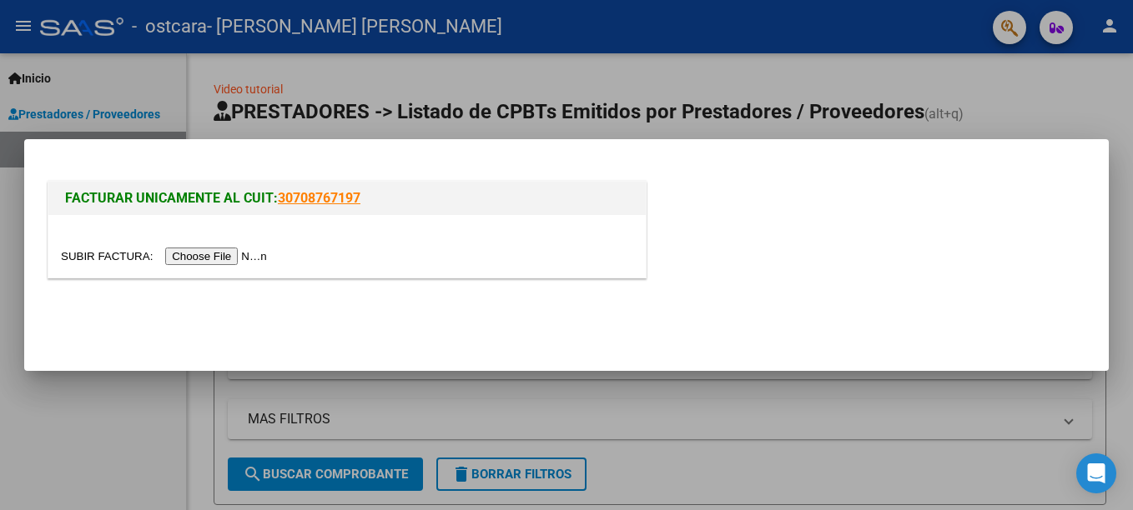
click at [203, 255] on input "file" at bounding box center [166, 257] width 211 height 18
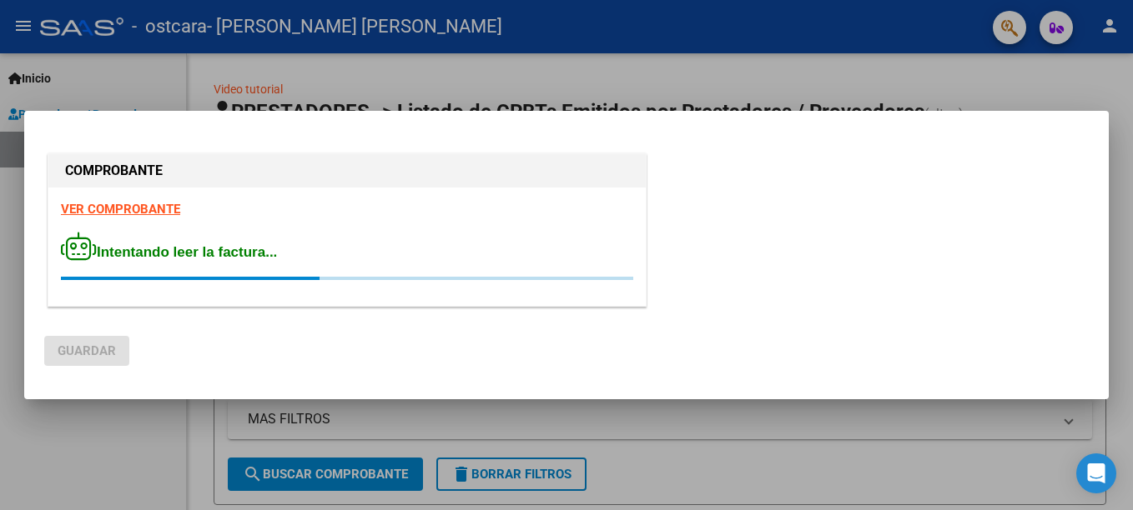
click at [158, 208] on strong "VER COMPROBANTE" at bounding box center [120, 209] width 119 height 15
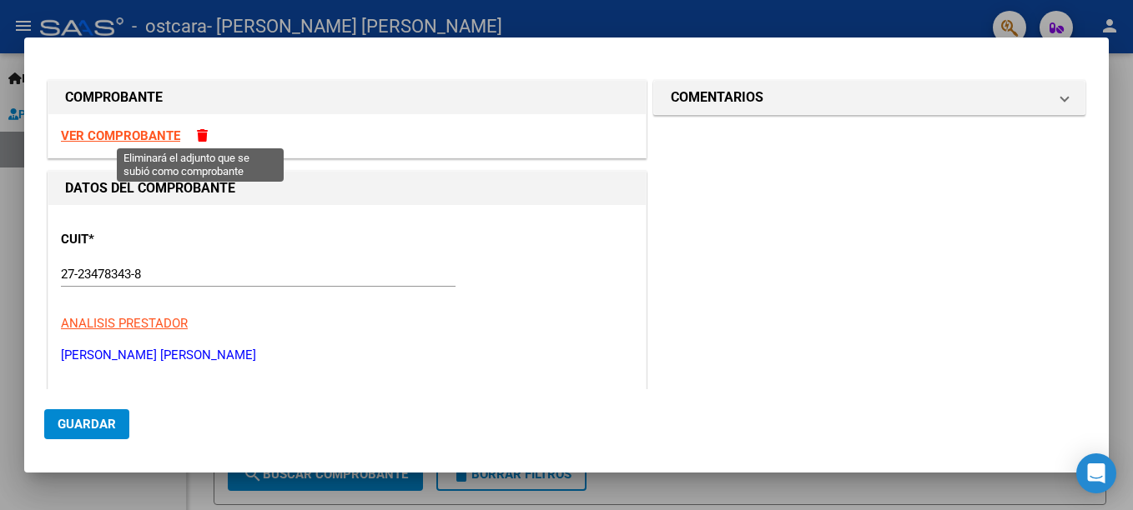
click at [198, 133] on span at bounding box center [202, 135] width 11 height 13
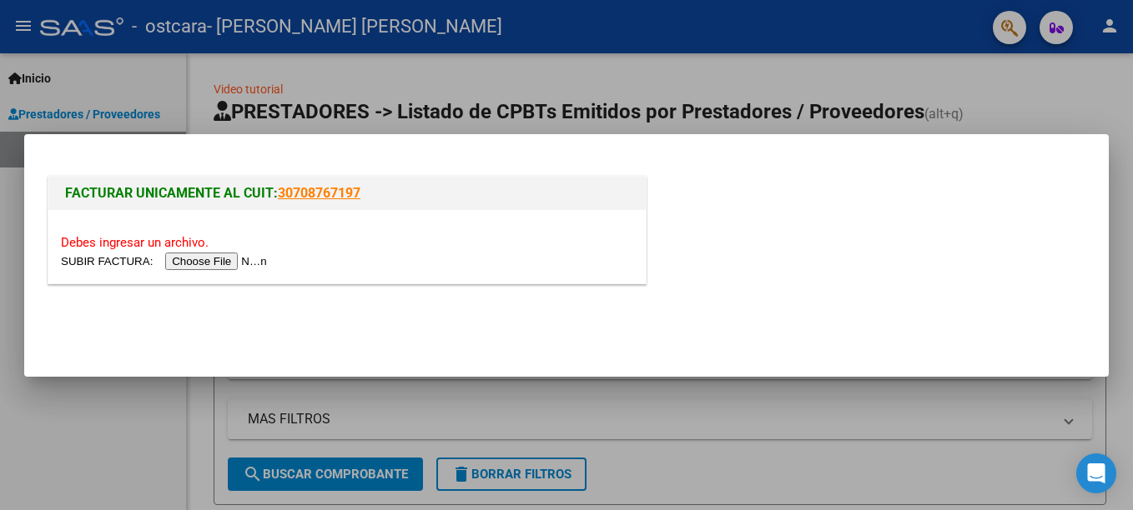
click at [214, 264] on input "file" at bounding box center [166, 262] width 211 height 18
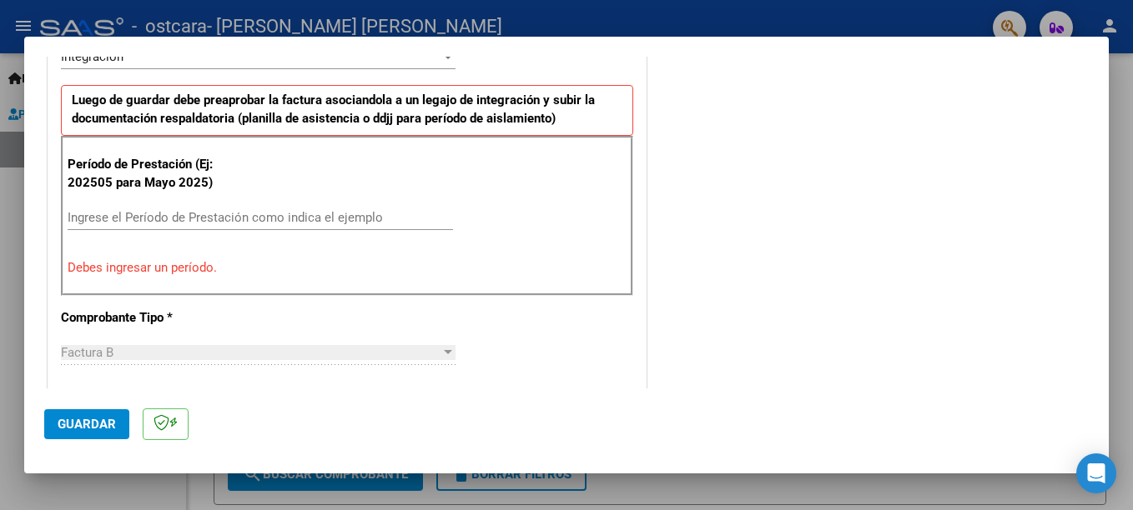
scroll to position [506, 0]
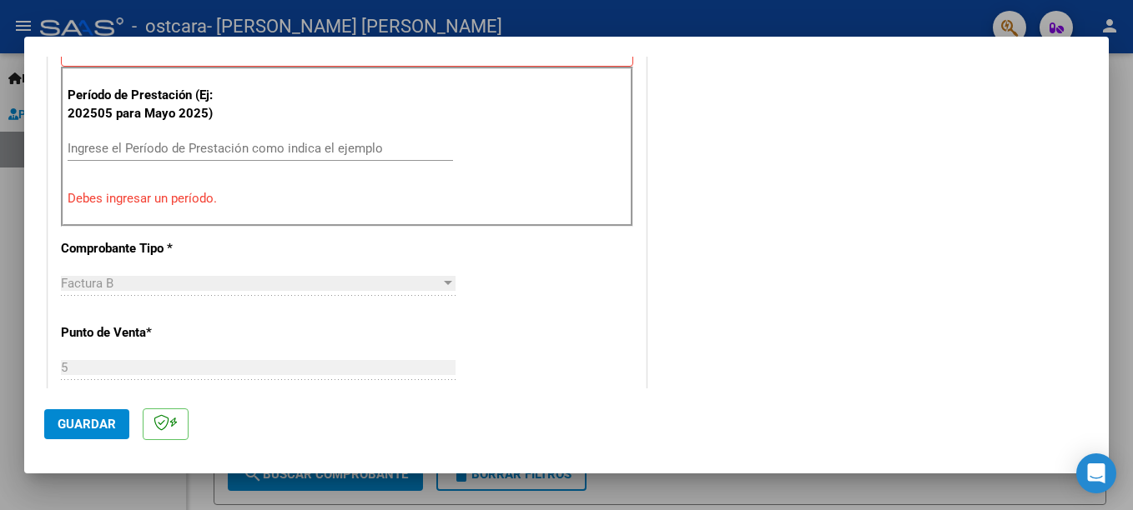
click at [125, 138] on div "Ingrese el Período de Prestación como indica el ejemplo" at bounding box center [260, 148] width 385 height 25
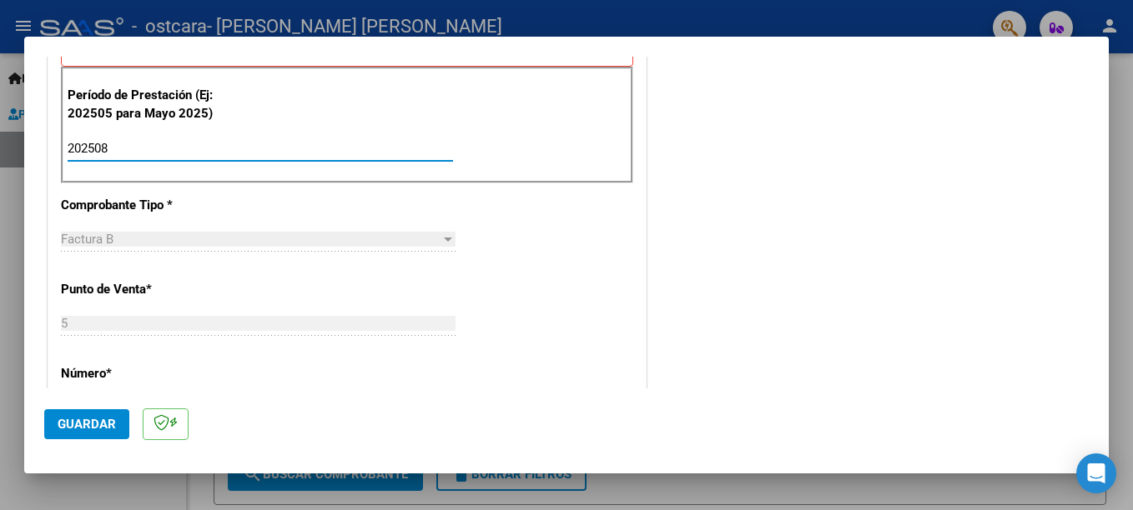
type input "202508"
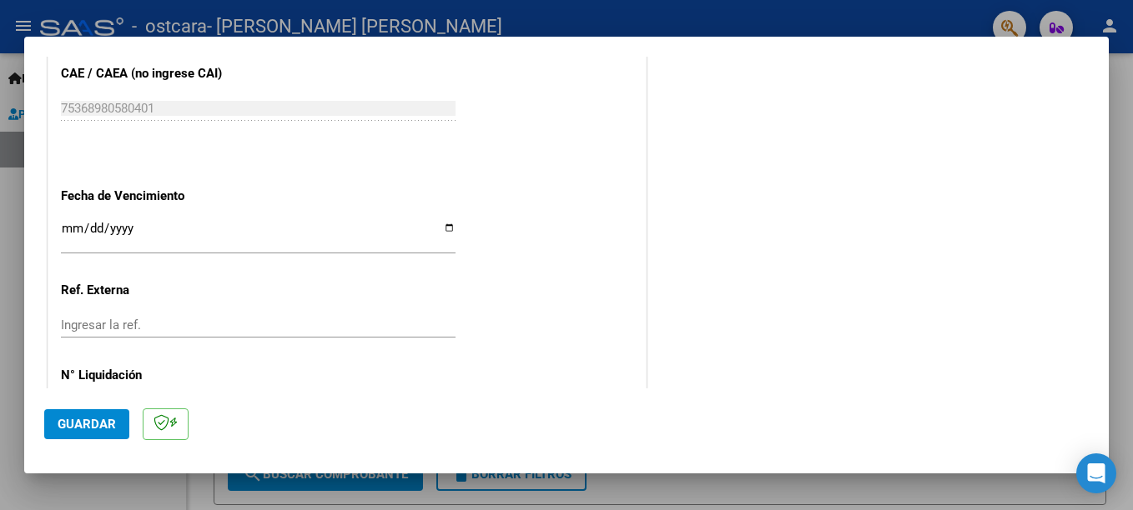
scroll to position [1095, 0]
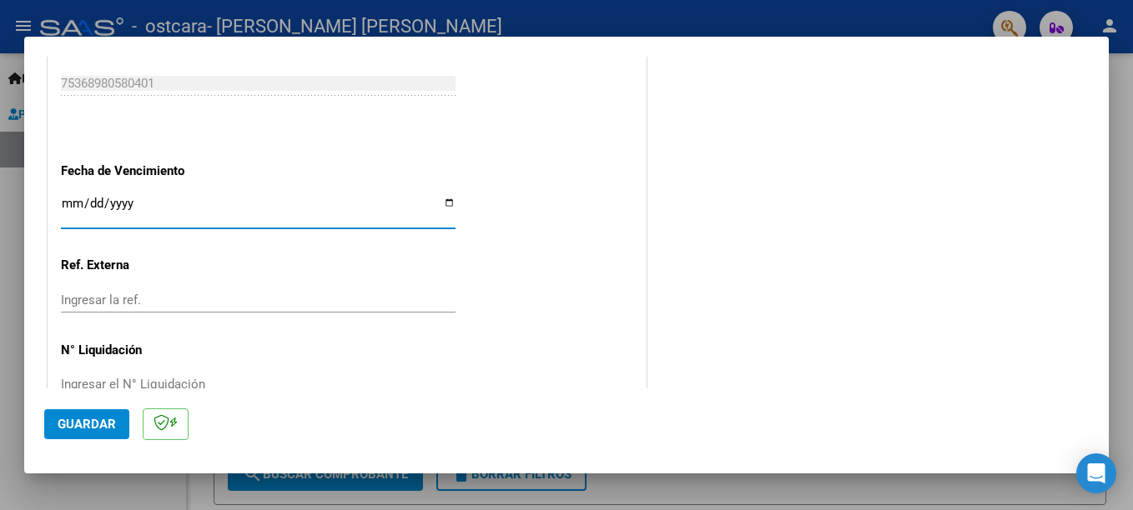
click at [442, 205] on input "Ingresar la fecha" at bounding box center [258, 210] width 394 height 27
type input "[DATE]"
click at [95, 419] on span "Guardar" at bounding box center [87, 424] width 58 height 15
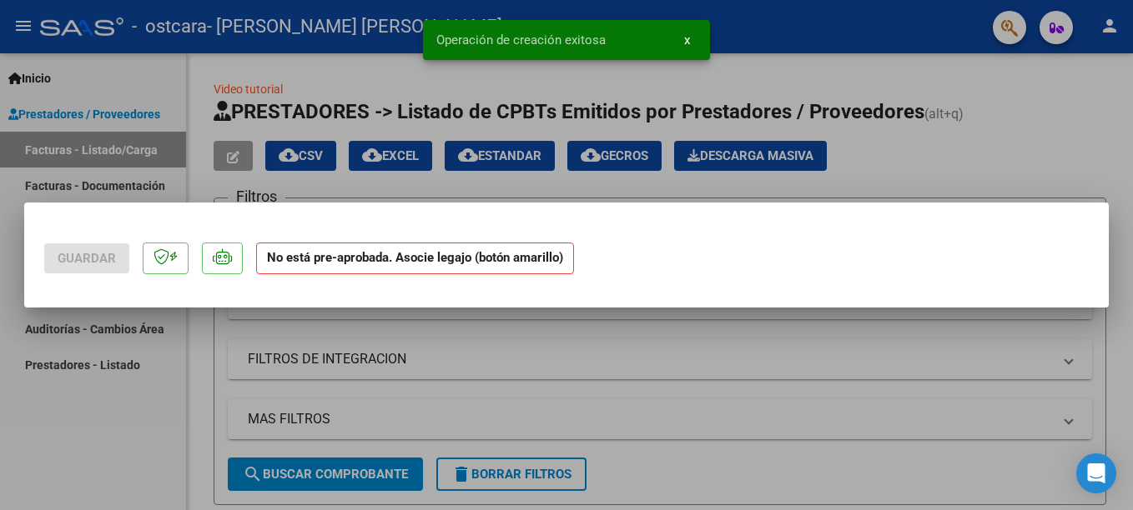
scroll to position [0, 0]
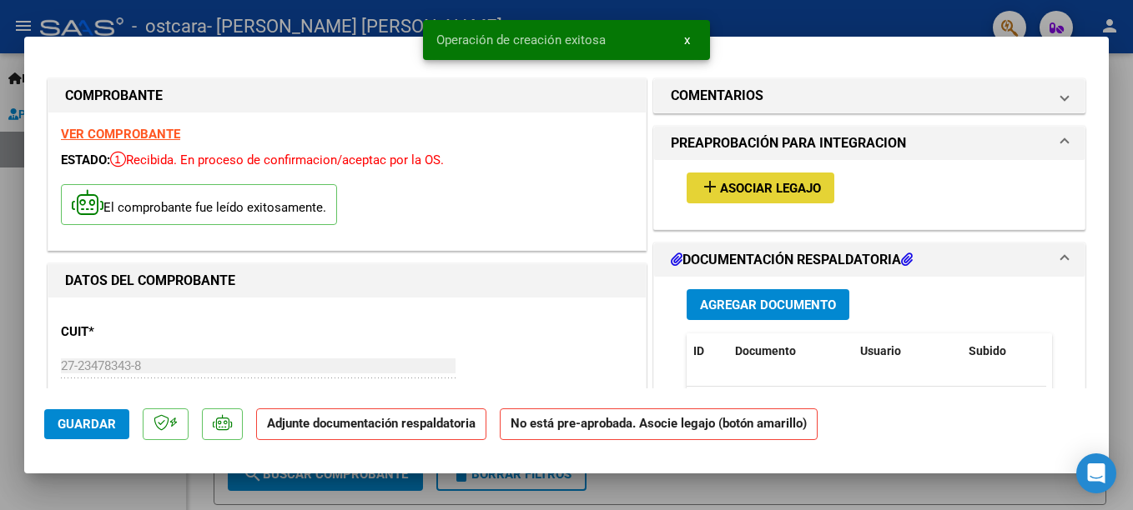
click at [775, 193] on span "Asociar Legajo" at bounding box center [770, 188] width 101 height 15
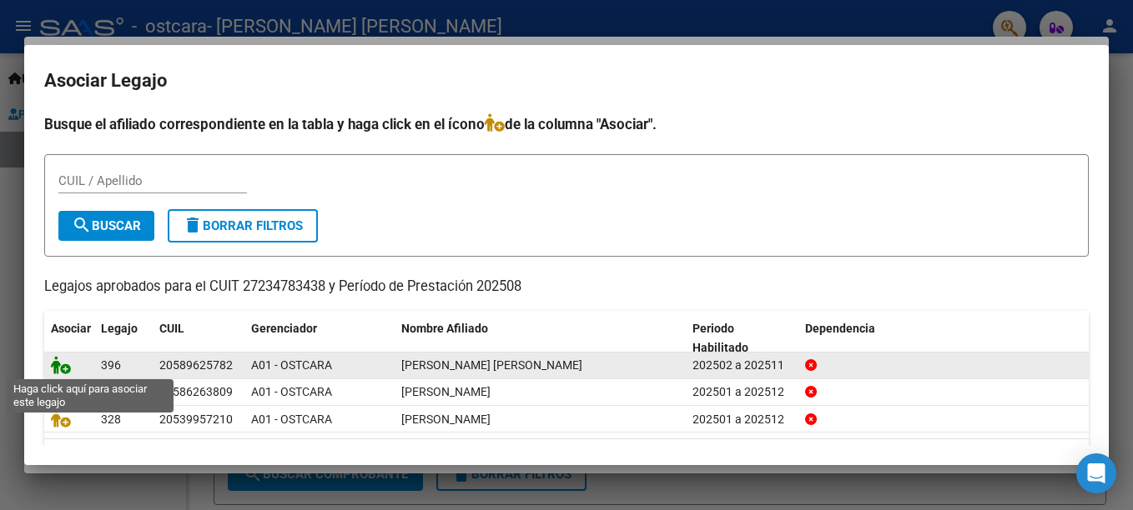
click at [67, 370] on icon at bounding box center [61, 365] width 20 height 18
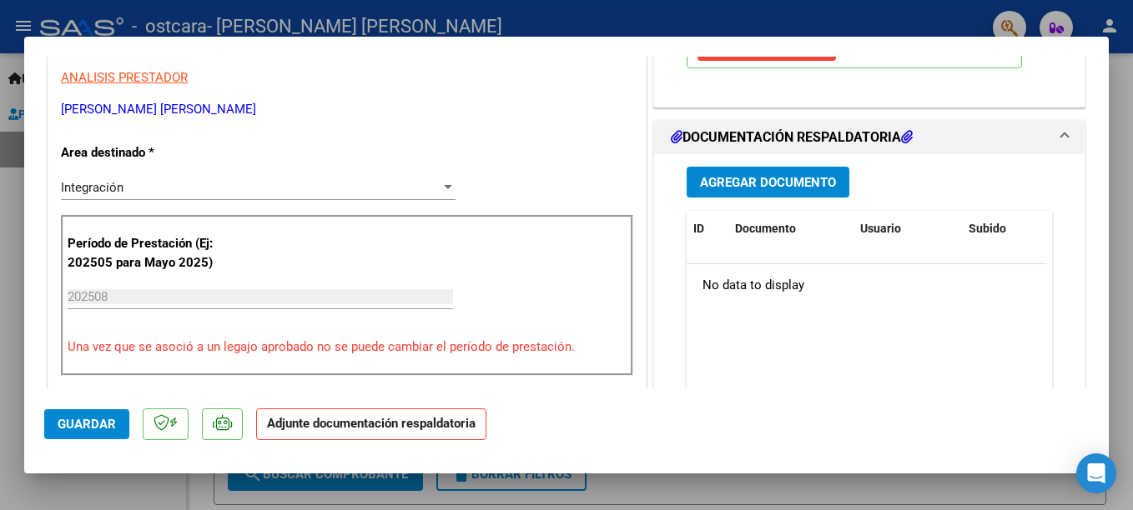
scroll to position [407, 0]
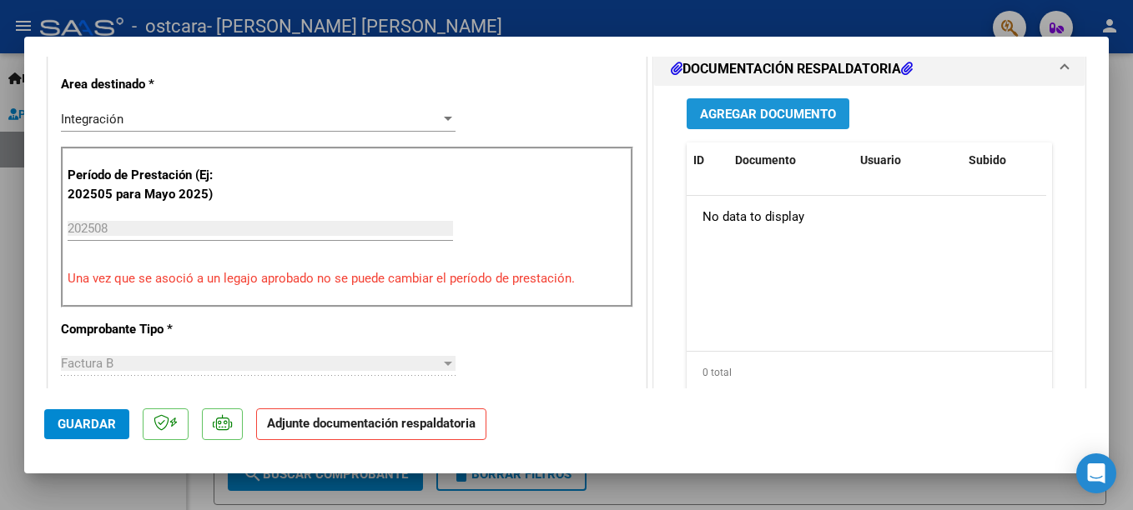
click at [736, 113] on span "Agregar Documento" at bounding box center [768, 114] width 136 height 15
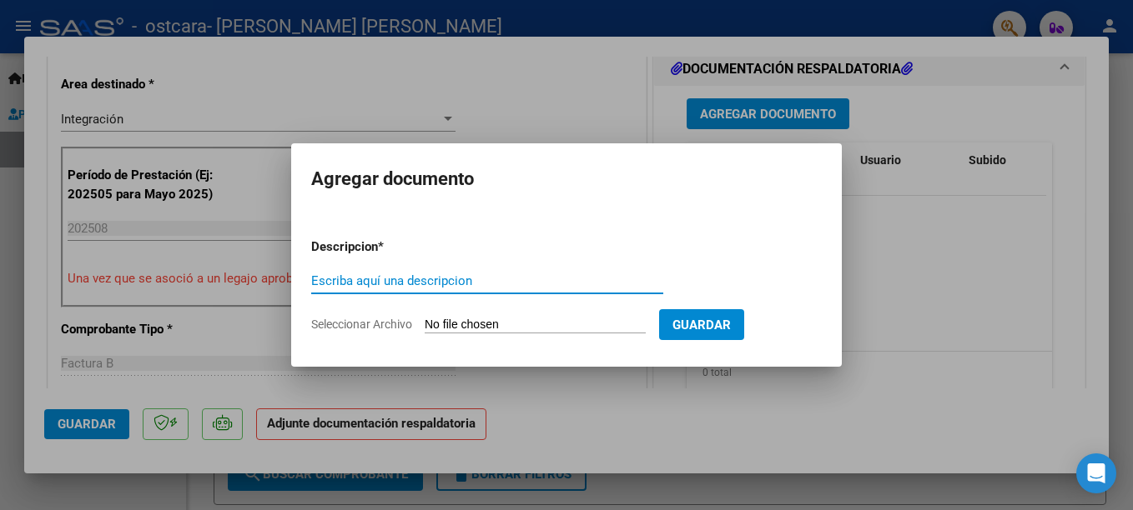
click at [530, 276] on input "Escriba aquí una descripcion" at bounding box center [487, 281] width 352 height 15
click at [483, 280] on input "planilla" at bounding box center [487, 281] width 352 height 15
type input "planilla asistencia"
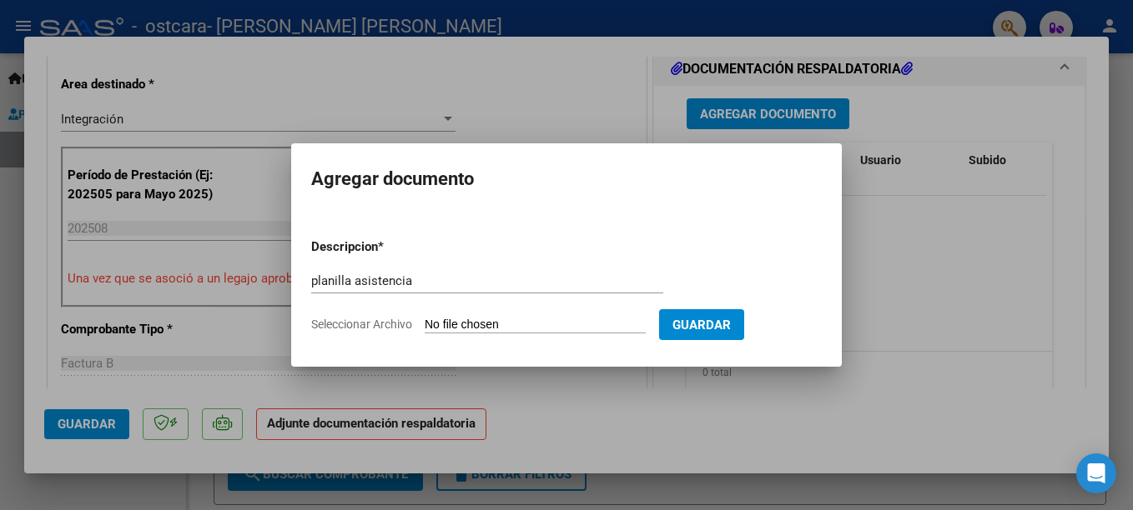
click at [566, 319] on input "Seleccionar Archivo" at bounding box center [534, 326] width 221 height 16
click at [522, 327] on input "Seleccionar Archivo" at bounding box center [534, 326] width 221 height 16
type input "C:\fakepath\planilla [PERSON_NAME].pdf"
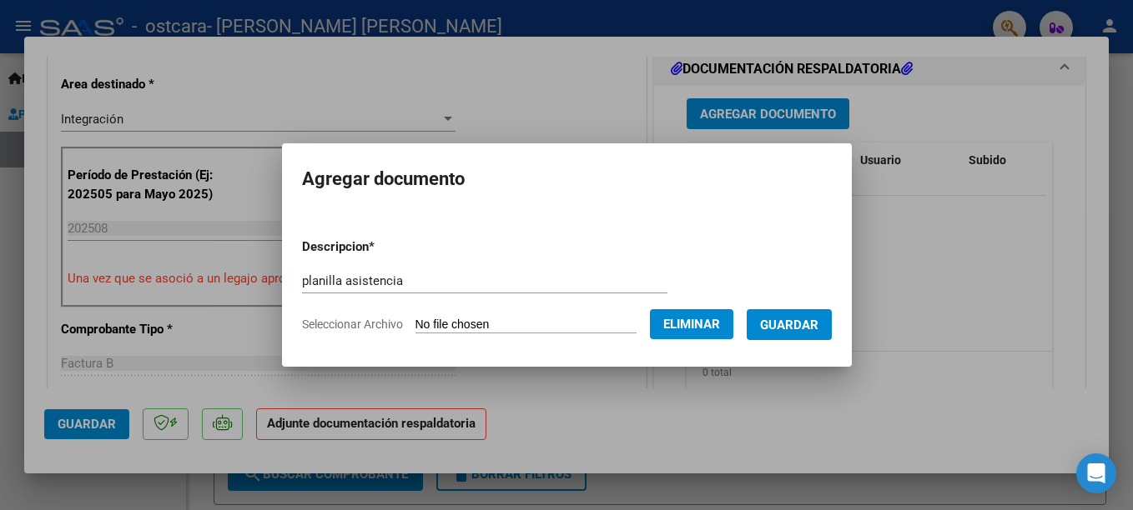
click at [796, 329] on span "Guardar" at bounding box center [789, 325] width 58 height 15
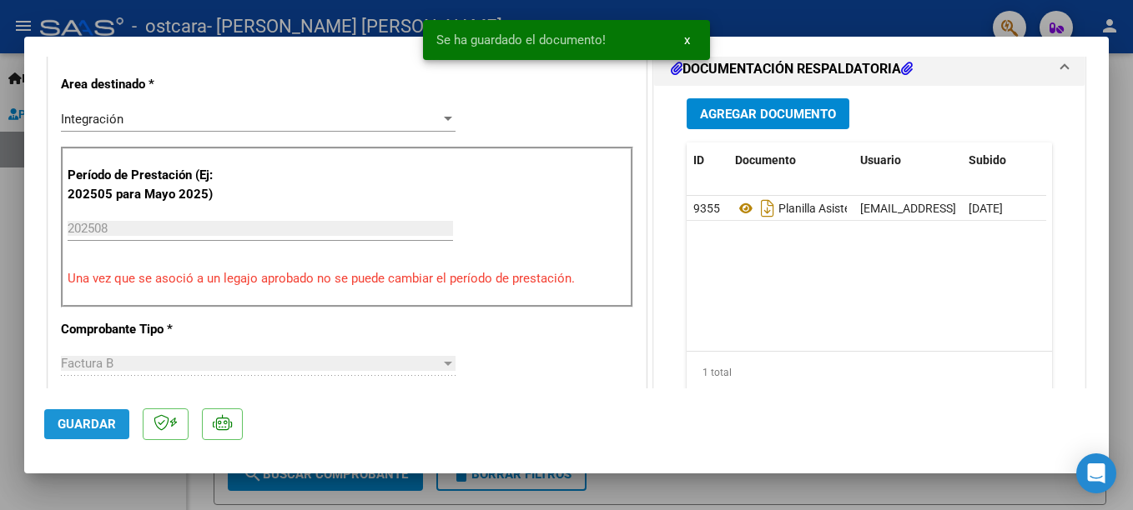
click at [88, 432] on button "Guardar" at bounding box center [86, 424] width 85 height 30
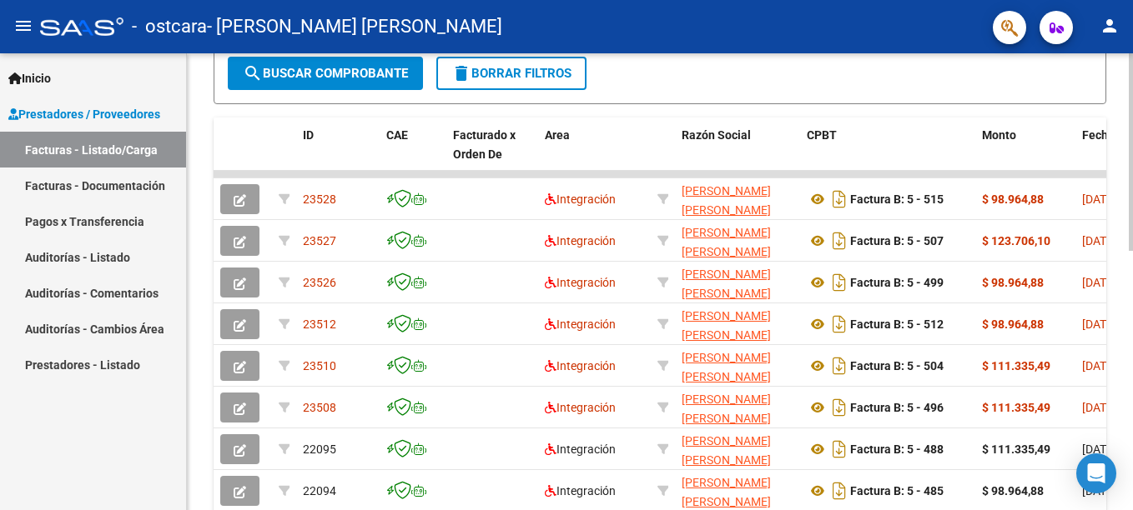
scroll to position [404, 0]
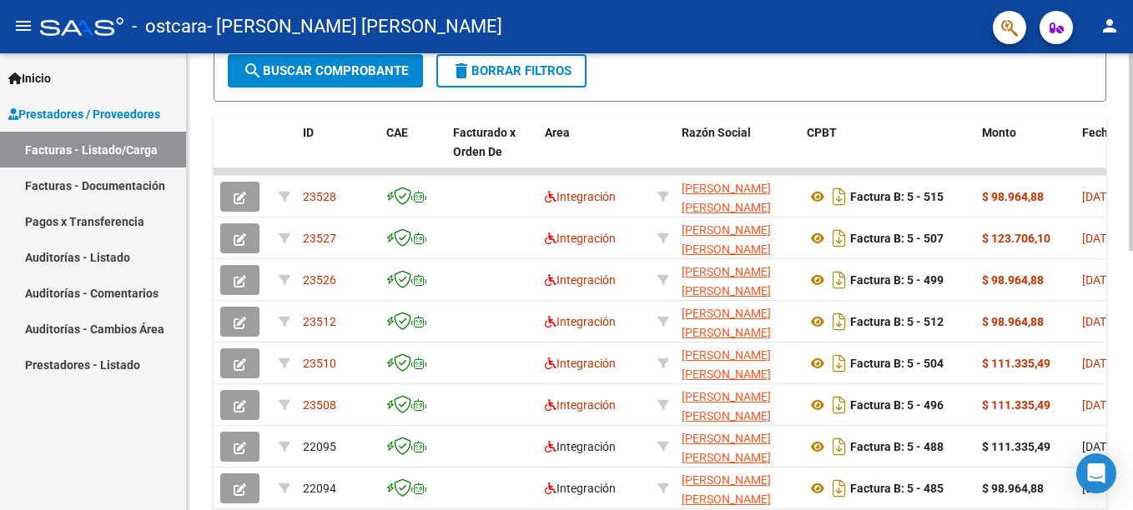
click at [1119, 326] on html "menu - ostcara - [PERSON_NAME] [PERSON_NAME] person Inicio Instructivos Contact…" at bounding box center [566, 255] width 1133 height 510
